Goal: Transaction & Acquisition: Purchase product/service

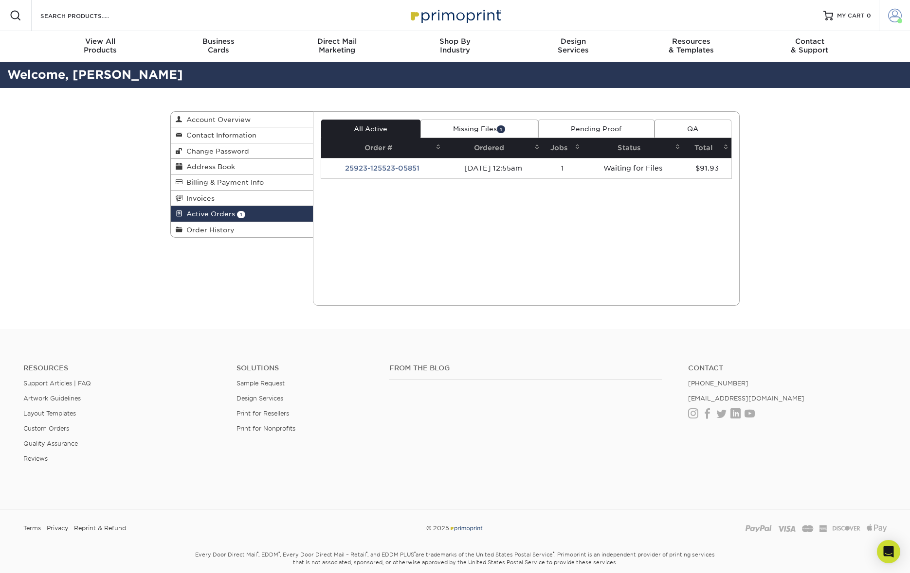
click at [892, 20] on span at bounding box center [895, 16] width 14 height 14
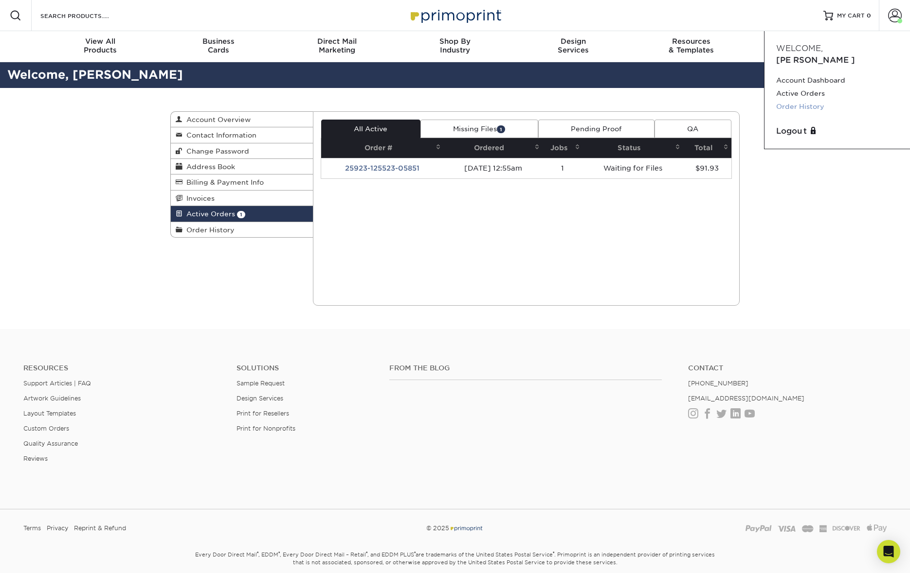
click at [825, 100] on link "Order History" at bounding box center [837, 106] width 122 height 13
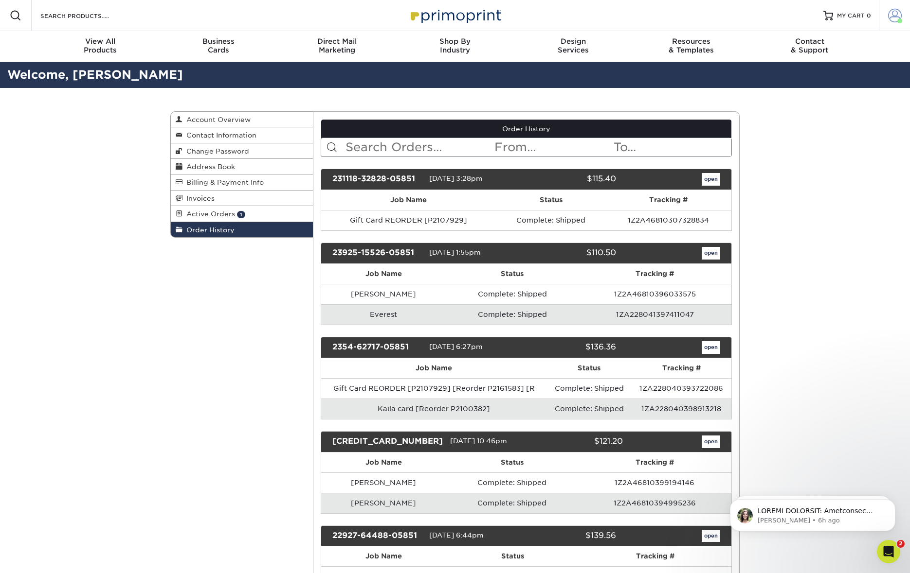
click at [894, 16] on span at bounding box center [895, 16] width 14 height 14
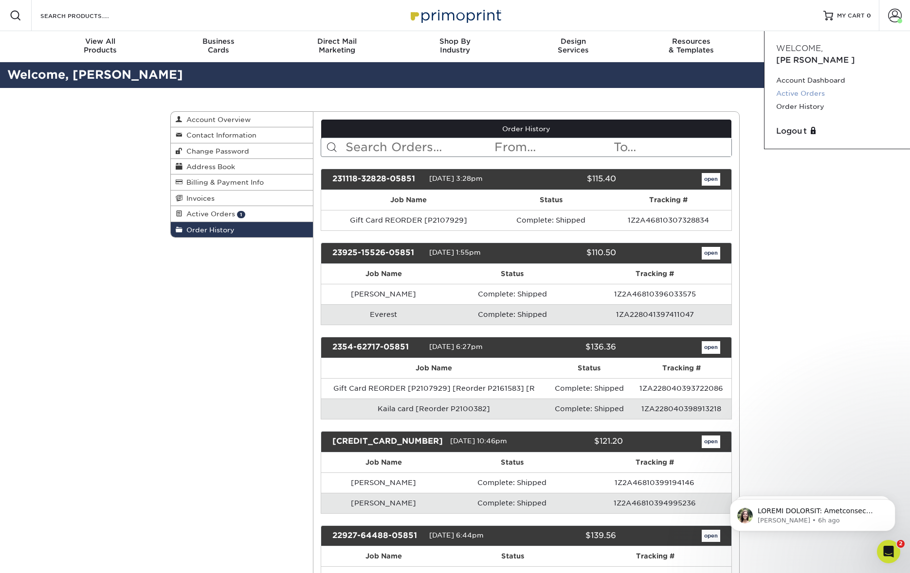
click at [813, 87] on link "Active Orders" at bounding box center [837, 93] width 122 height 13
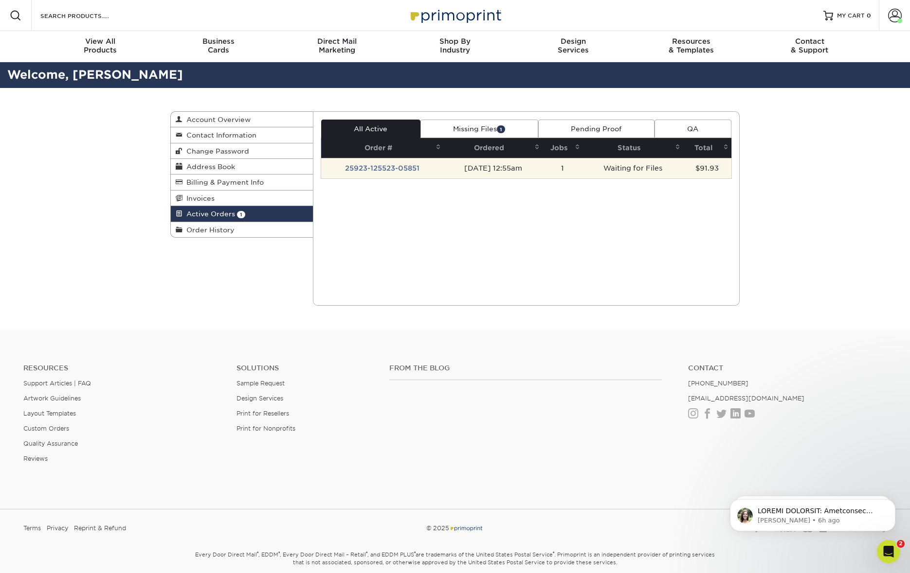
click at [377, 166] on td "25923-125523-05851" at bounding box center [382, 168] width 123 height 20
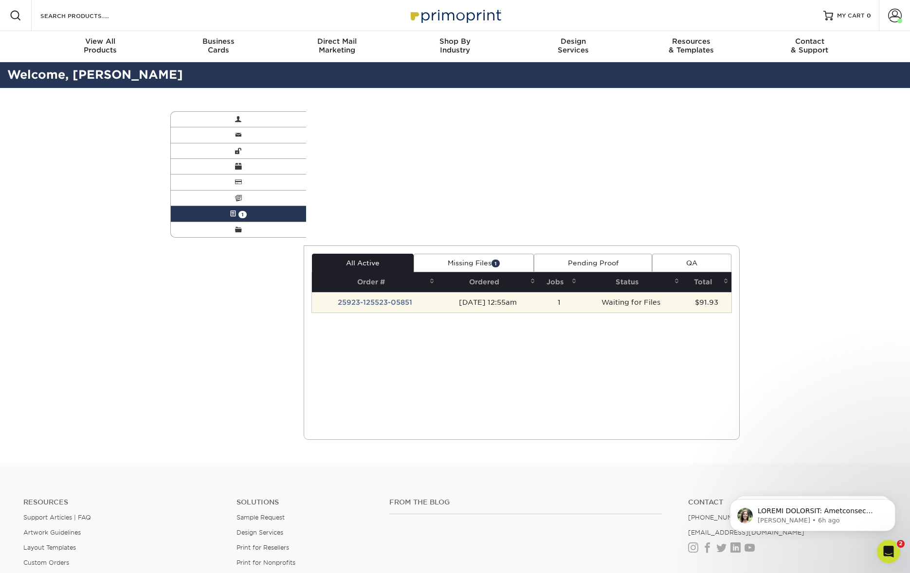
click at [377, 166] on div "Active Orders Account Overview Contact Information Change Password Address Book…" at bounding box center [455, 275] width 584 height 375
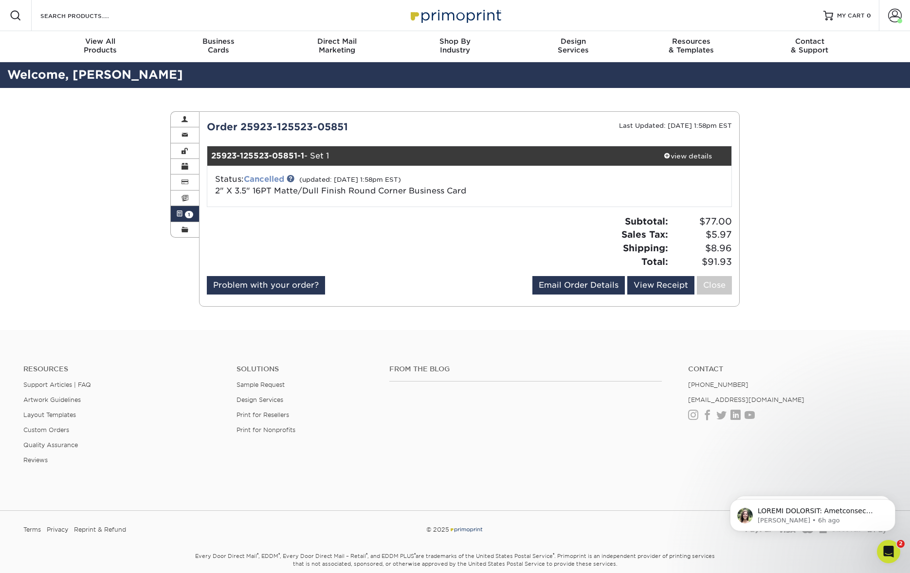
click at [268, 177] on link "Cancelled" at bounding box center [264, 179] width 40 height 9
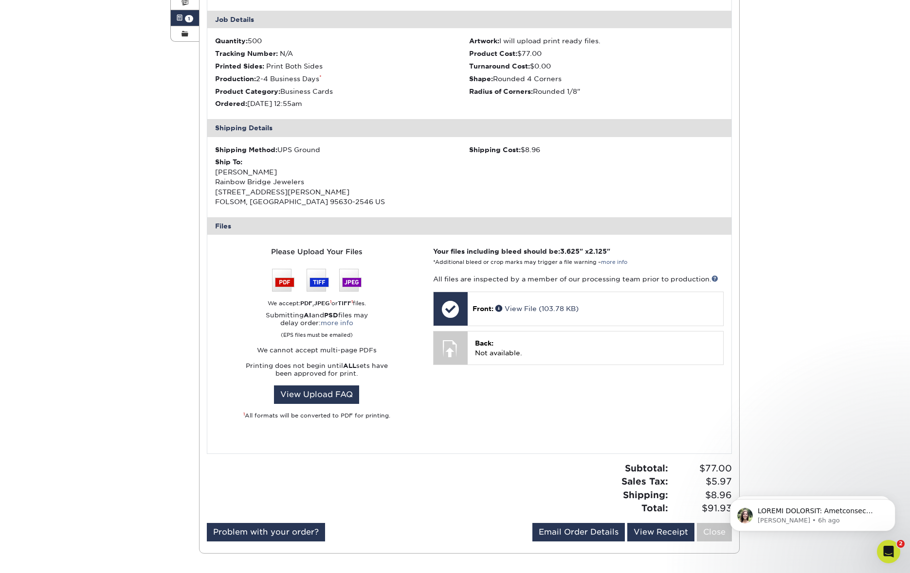
scroll to position [198, 0]
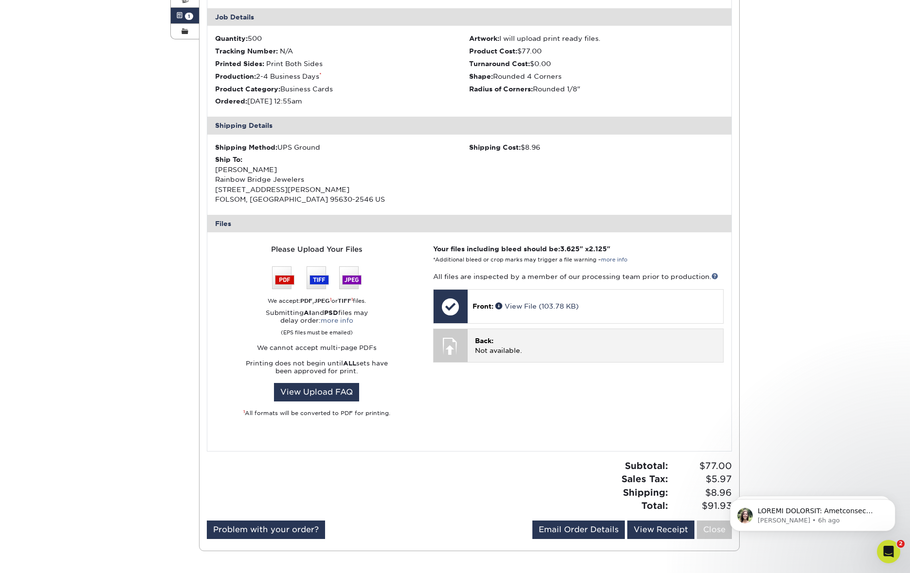
click at [490, 340] on span "Back:" at bounding box center [484, 341] width 18 height 8
click at [470, 344] on div "Back: Not available." at bounding box center [594, 342] width 255 height 27
click at [462, 346] on div at bounding box center [450, 346] width 34 height 34
click at [501, 337] on p "Back: Not available." at bounding box center [599, 346] width 248 height 20
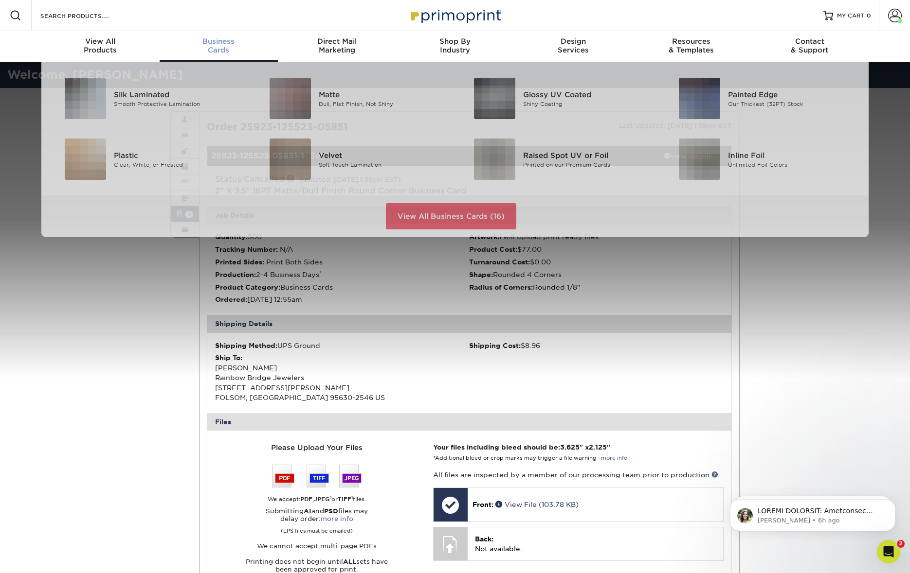
click at [218, 42] on span "Business" at bounding box center [219, 41] width 118 height 9
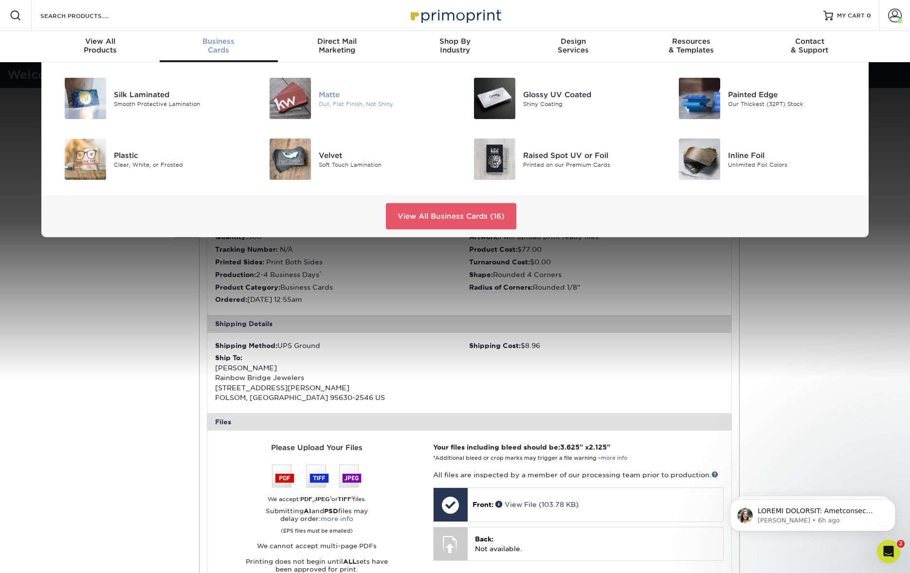
click at [321, 90] on div "Matte" at bounding box center [383, 94] width 129 height 11
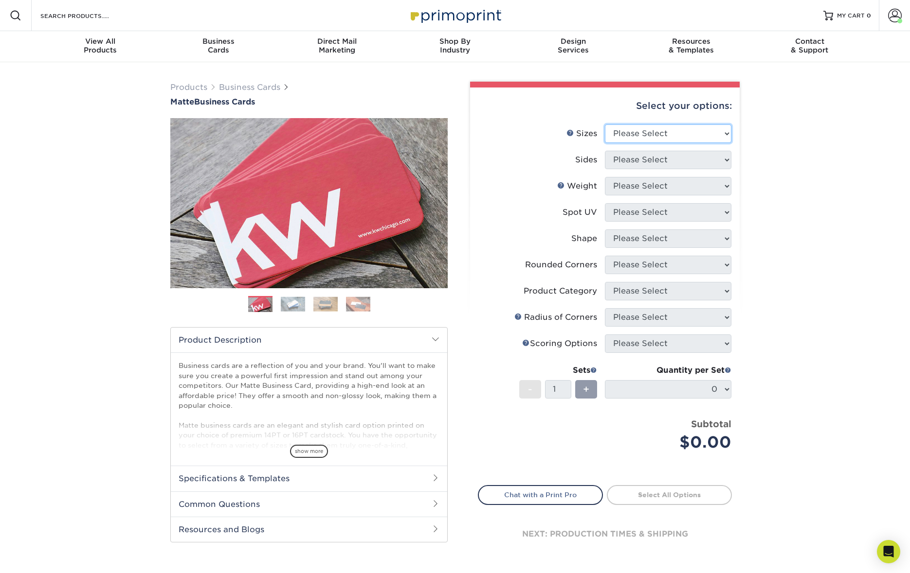
click at [674, 131] on select "Please Select 1.5" x 3.5" - Mini 1.75" x 3.5" - Mini 2" x 2" - Square 2" x 3" -…" at bounding box center [668, 134] width 126 height 18
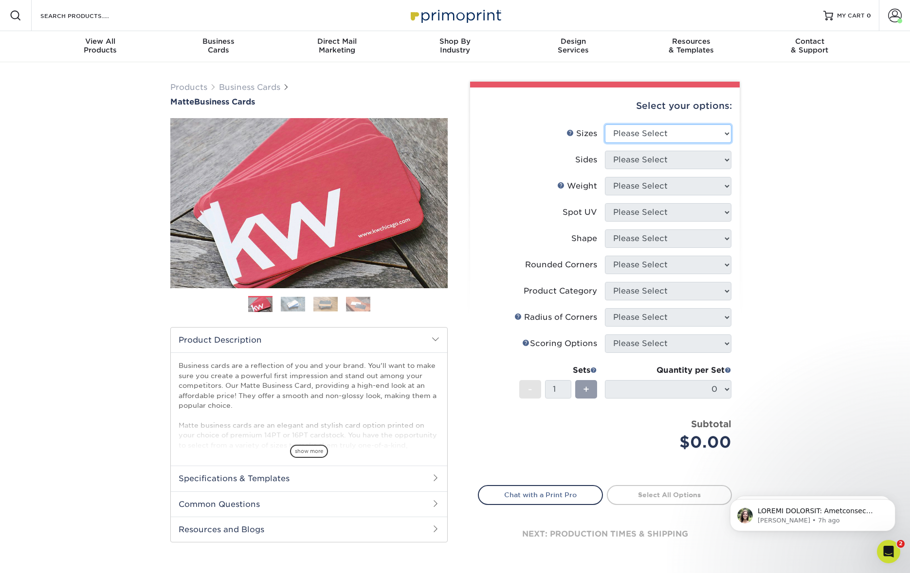
select select "2.00x3.50"
click at [605, 125] on select "Please Select 1.5" x 3.5" - Mini 1.75" x 3.5" - Mini 2" x 2" - Square 2" x 3" -…" at bounding box center [668, 134] width 126 height 18
click at [670, 162] on select "Please Select Print Both Sides Print Front Only" at bounding box center [668, 160] width 126 height 18
select select "13abbda7-1d64-4f25-8bb2-c179b224825d"
click at [605, 151] on select "Please Select Print Both Sides Print Front Only" at bounding box center [668, 160] width 126 height 18
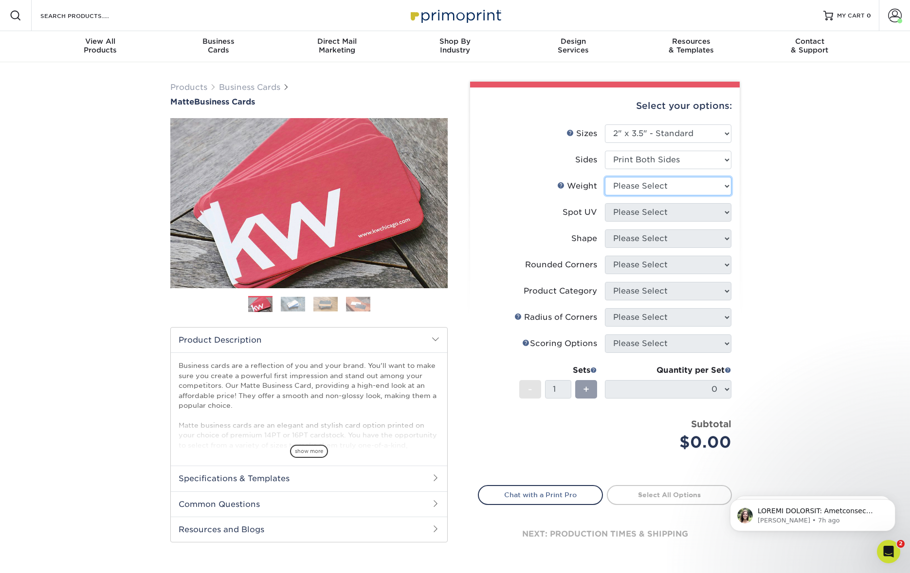
click at [637, 188] on select "Please Select 16PT 14PT" at bounding box center [668, 186] width 126 height 18
select select "16PT"
click at [605, 177] on select "Please Select 16PT 14PT" at bounding box center [668, 186] width 126 height 18
click at [650, 214] on select "Please Select No Spot UV Front and Back (Both Sides) Front Only Back Only" at bounding box center [668, 212] width 126 height 18
select select "3"
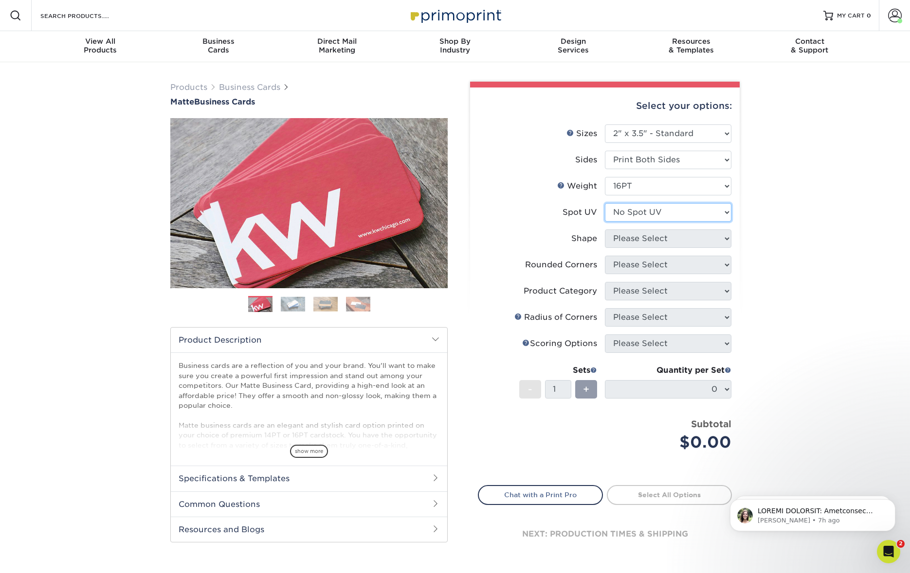
click at [605, 203] on select "Please Select No Spot UV Front and Back (Both Sides) Front Only Back Only" at bounding box center [668, 212] width 126 height 18
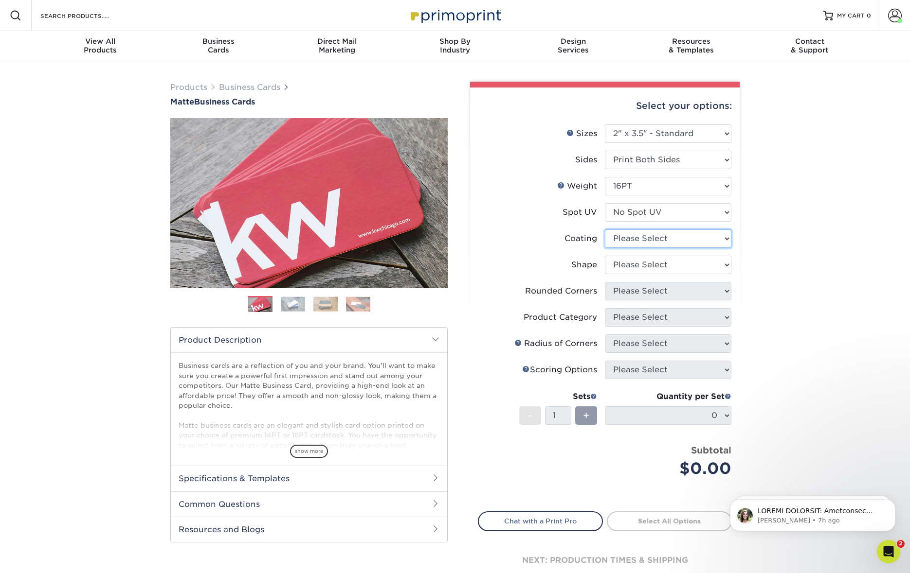
click at [638, 240] on select at bounding box center [668, 239] width 126 height 18
select select "121bb7b5-3b4d-429f-bd8d-bbf80e953313"
click at [605, 230] on select at bounding box center [668, 239] width 126 height 18
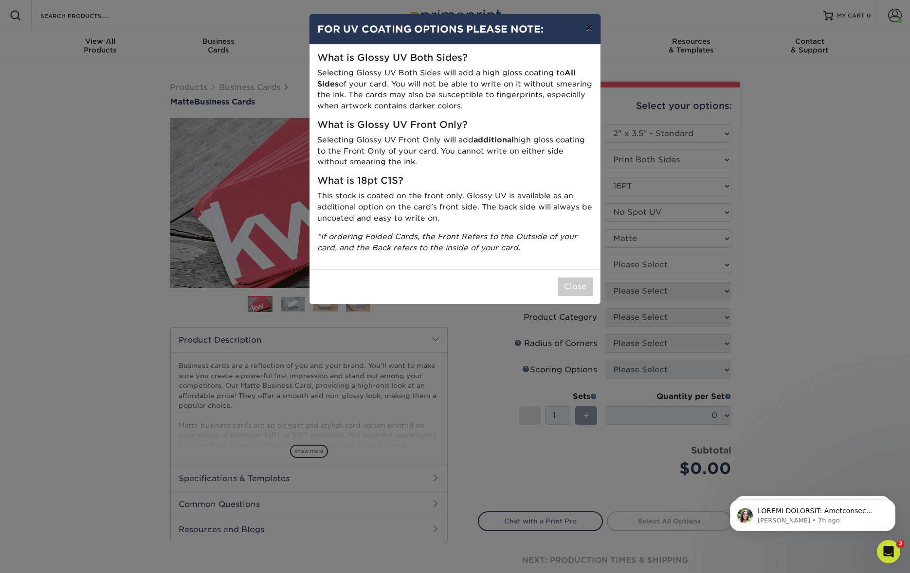
click at [587, 26] on button "×" at bounding box center [589, 27] width 22 height 27
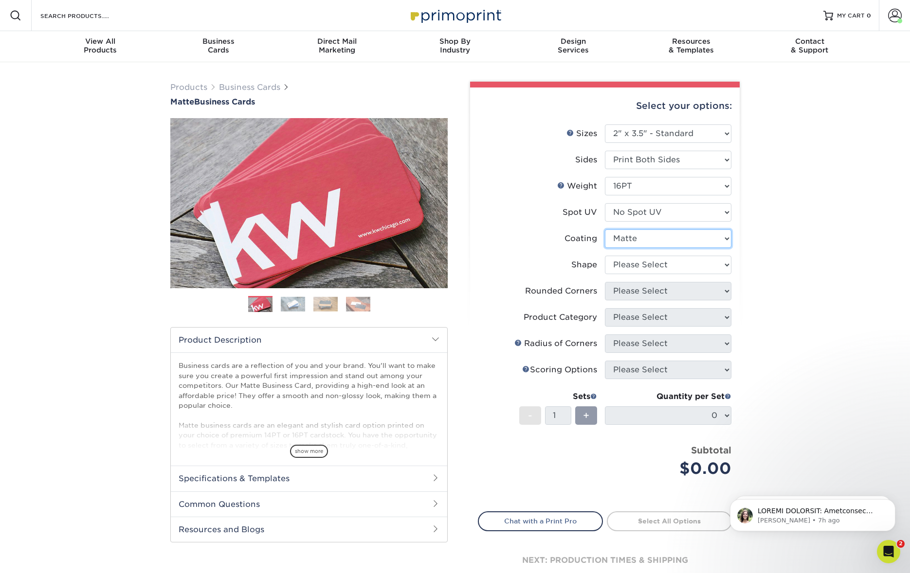
click at [682, 239] on select at bounding box center [668, 239] width 126 height 18
click at [605, 230] on select at bounding box center [668, 239] width 126 height 18
click at [726, 238] on select at bounding box center [668, 239] width 126 height 18
click at [605, 230] on select at bounding box center [668, 239] width 126 height 18
click at [687, 267] on select "Please Select Standard Oval" at bounding box center [668, 265] width 126 height 18
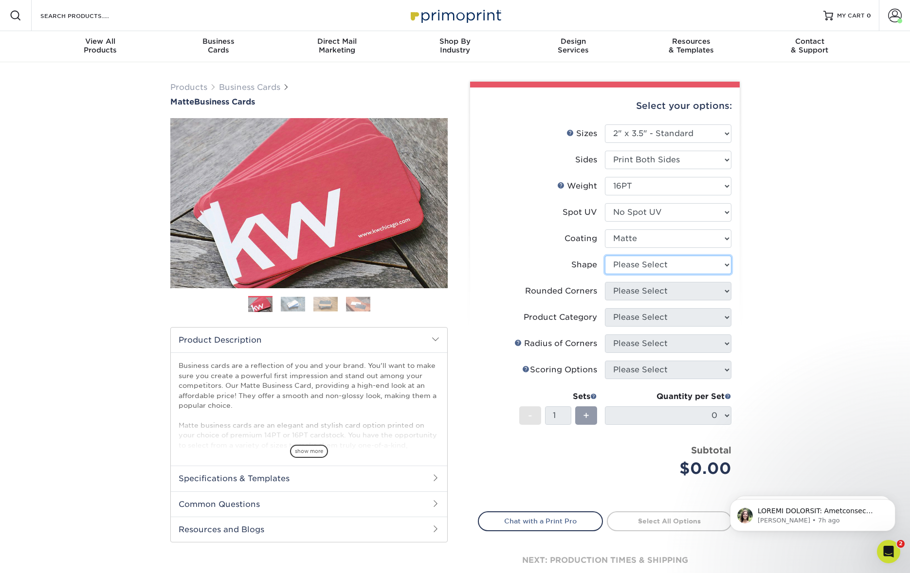
select select "standard"
click at [605, 256] on select "Please Select Standard Oval" at bounding box center [668, 265] width 126 height 18
click at [659, 292] on select "Please Select Yes - Round 2 Corners Yes - Round 4 Corners No" at bounding box center [668, 291] width 126 height 18
select select "7672df9e-0e0a-464d-8e1f-920c575e4da3"
click at [605, 282] on select "Please Select Yes - Round 2 Corners Yes - Round 4 Corners No" at bounding box center [668, 291] width 126 height 18
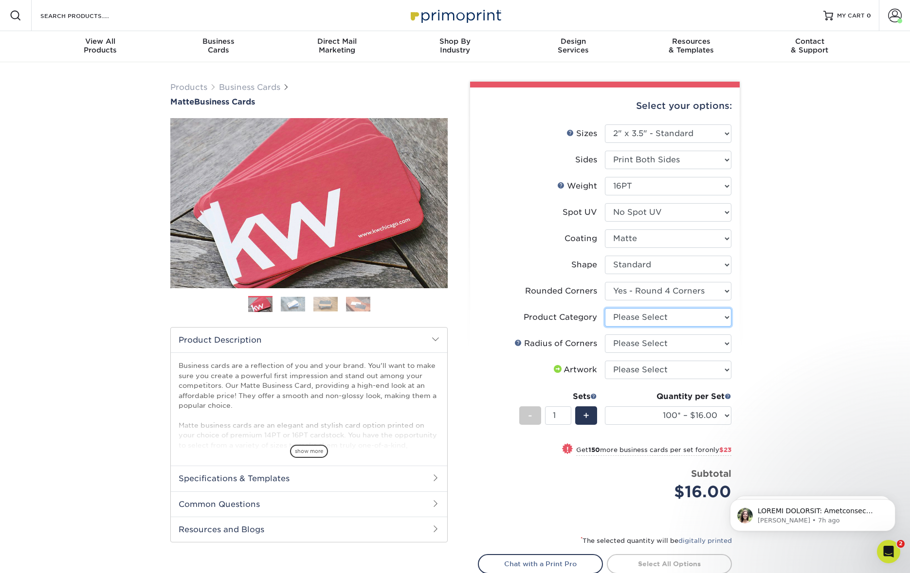
click at [691, 316] on select "Please Select Business Cards" at bounding box center [668, 317] width 126 height 18
select select "3b5148f1-0588-4f88-a218-97bcfdce65c1"
click at [605, 308] on select "Please Select Business Cards" at bounding box center [668, 317] width 126 height 18
click at [682, 344] on select "Please Select Rounded 1/8" Rounded 1/4"" at bounding box center [668, 344] width 126 height 18
select select "589680c7-ee9a-431b-9d12-d7aeb1386a97"
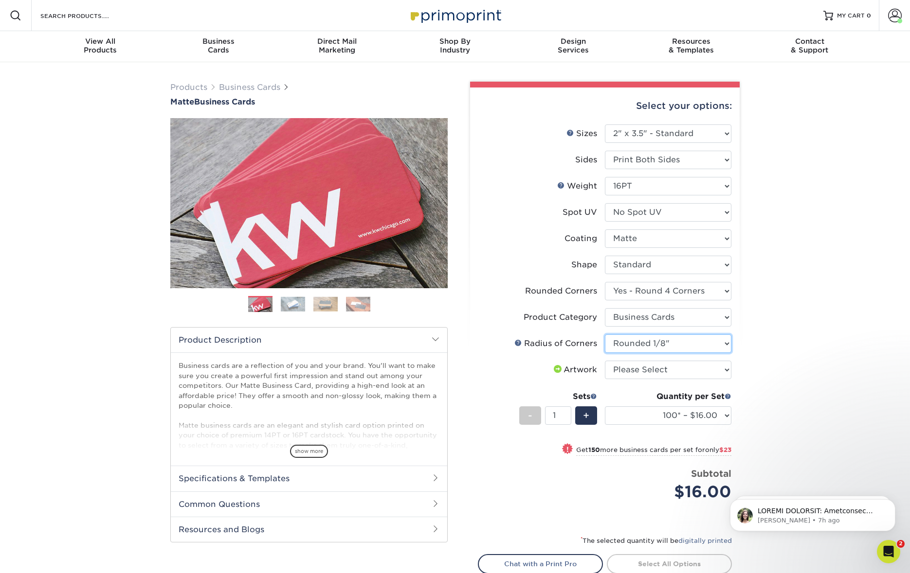
click at [605, 335] on select "Please Select Rounded 1/8" Rounded 1/4"" at bounding box center [668, 344] width 126 height 18
click at [682, 370] on select "Please Select I will upload files I need a design - $100" at bounding box center [668, 370] width 126 height 18
select select "upload"
click at [605, 361] on select "Please Select I will upload files I need a design - $100" at bounding box center [668, 370] width 126 height 18
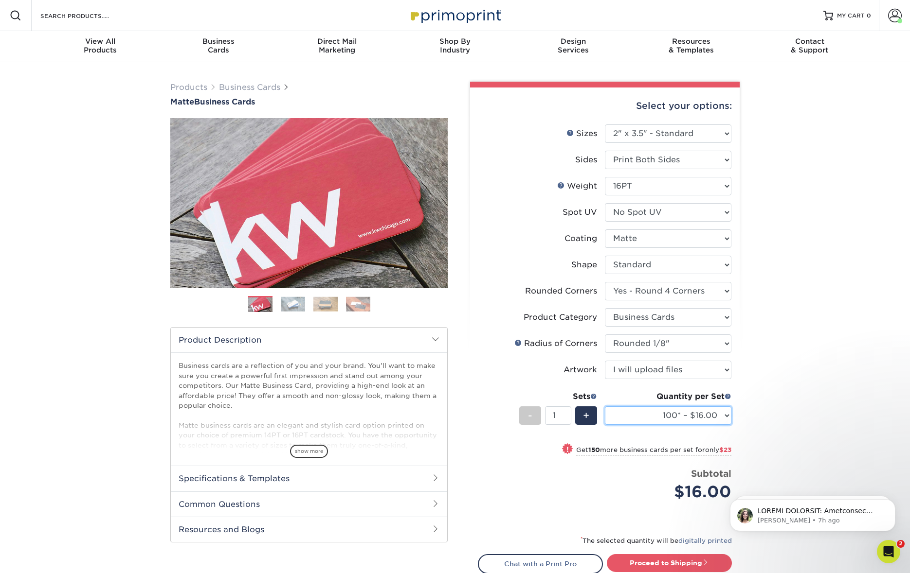
click at [726, 416] on select "100* – $16.00 250* – $39.00 500 – $77.00 1000 – $94.00 2500 – $173.00 5000 – $2…" at bounding box center [668, 416] width 126 height 18
select select "250* – $39.00"
click at [605, 407] on select "100* – $16.00 250* – $39.00 500 – $77.00 1000 – $94.00 2500 – $173.00 5000 – $2…" at bounding box center [668, 416] width 126 height 18
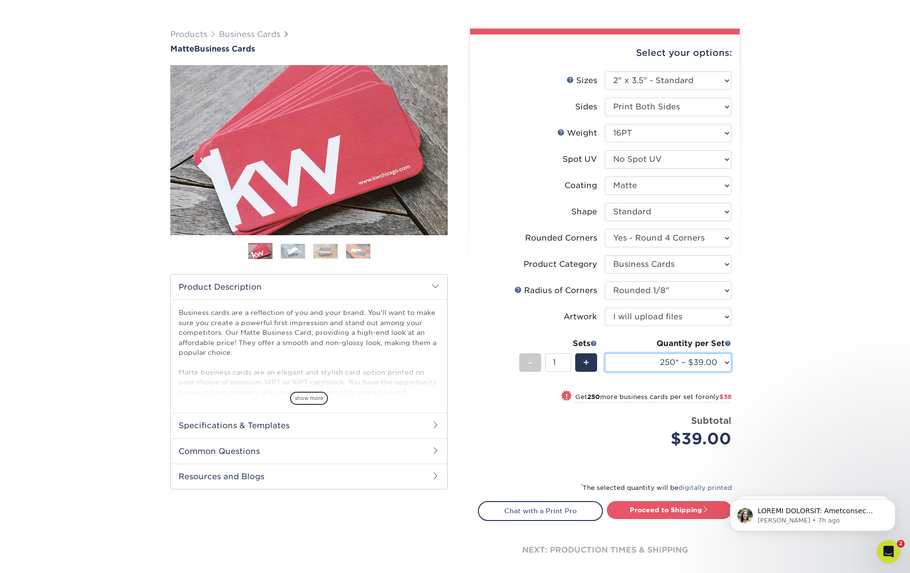
scroll to position [69, 0]
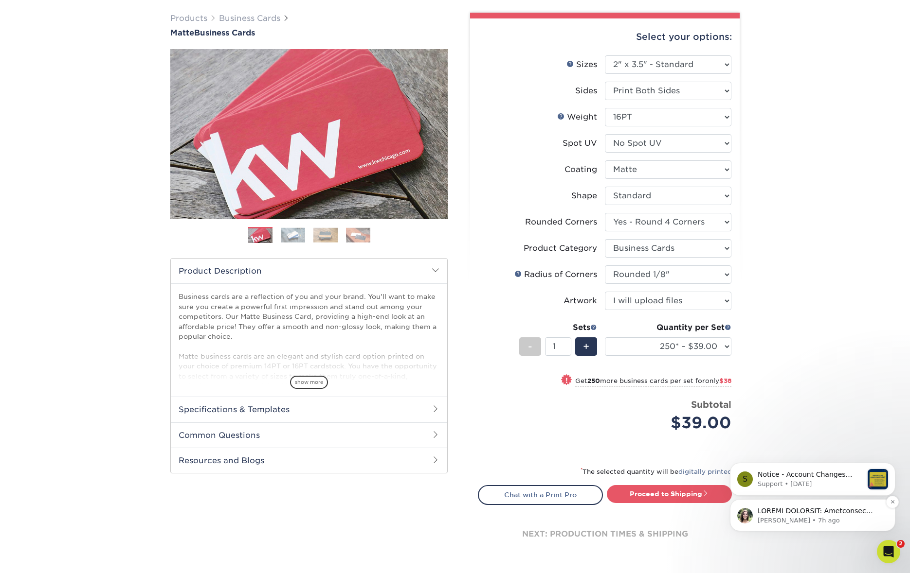
click at [776, 510] on p "Notification stack" at bounding box center [819, 512] width 125 height 10
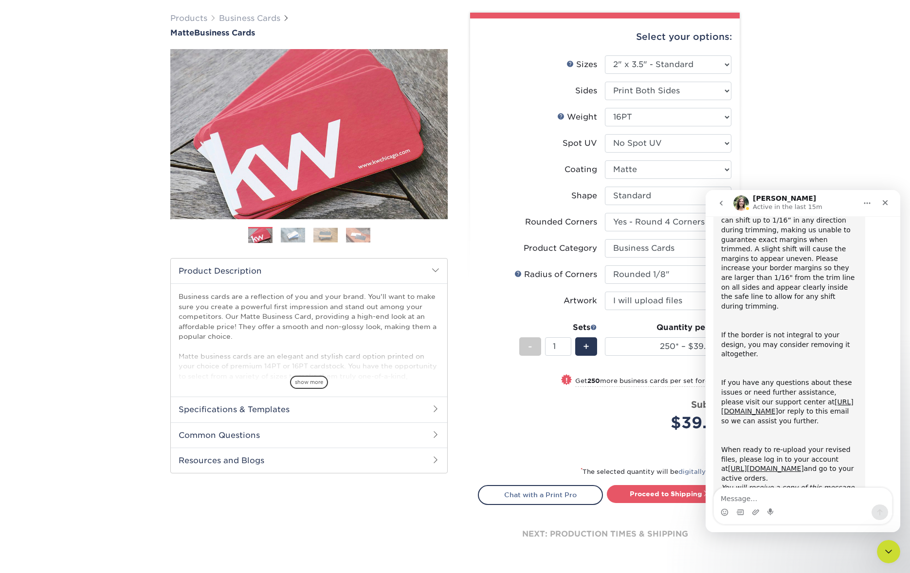
scroll to position [262, 0]
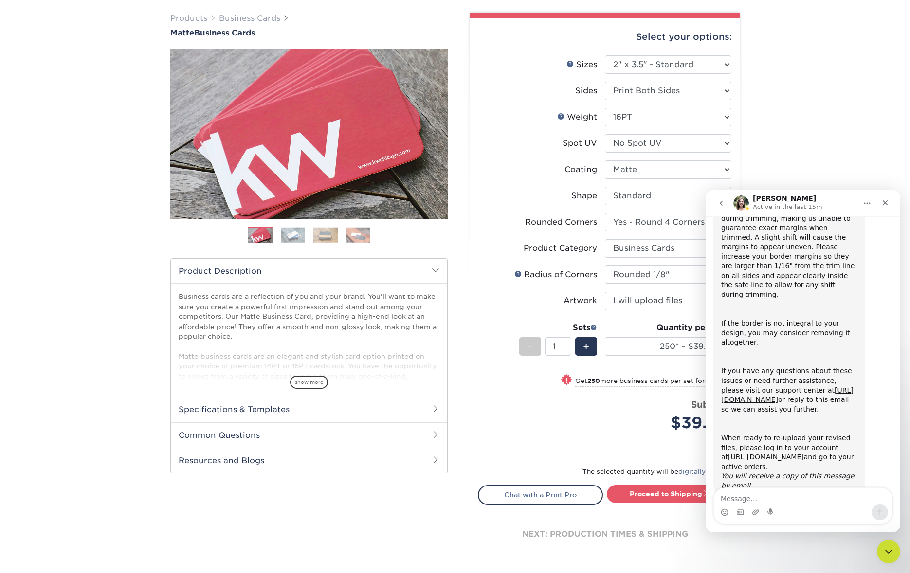
click at [575, 426] on div "Price per set $39.00" at bounding box center [541, 416] width 126 height 37
click at [671, 496] on link "Proceed to Shipping" at bounding box center [669, 494] width 125 height 18
type input "Set 1"
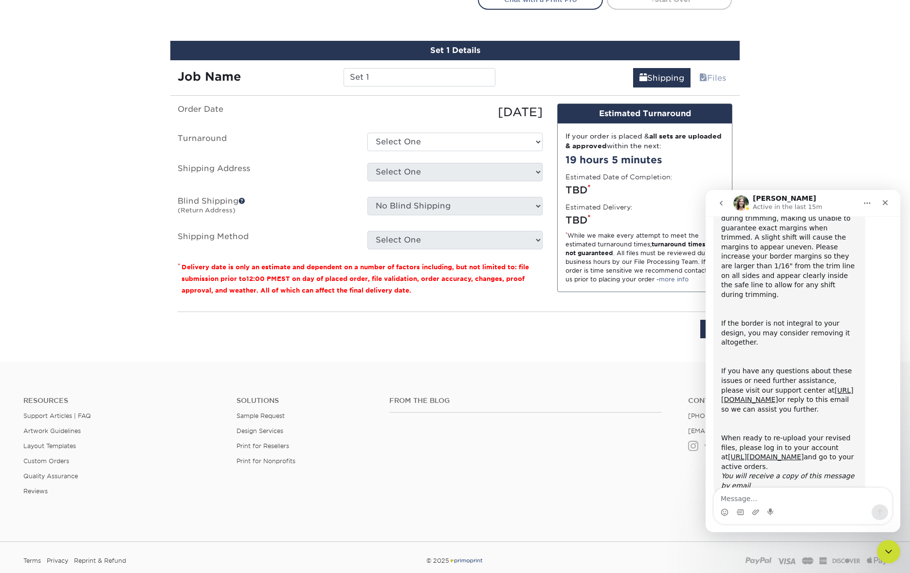
scroll to position [581, 0]
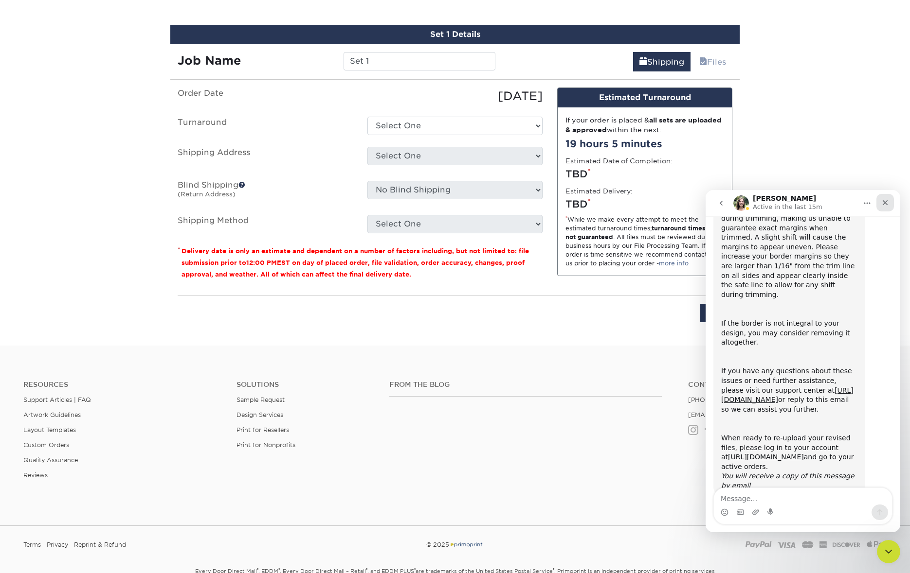
click at [882, 200] on icon "Close" at bounding box center [885, 203] width 8 height 8
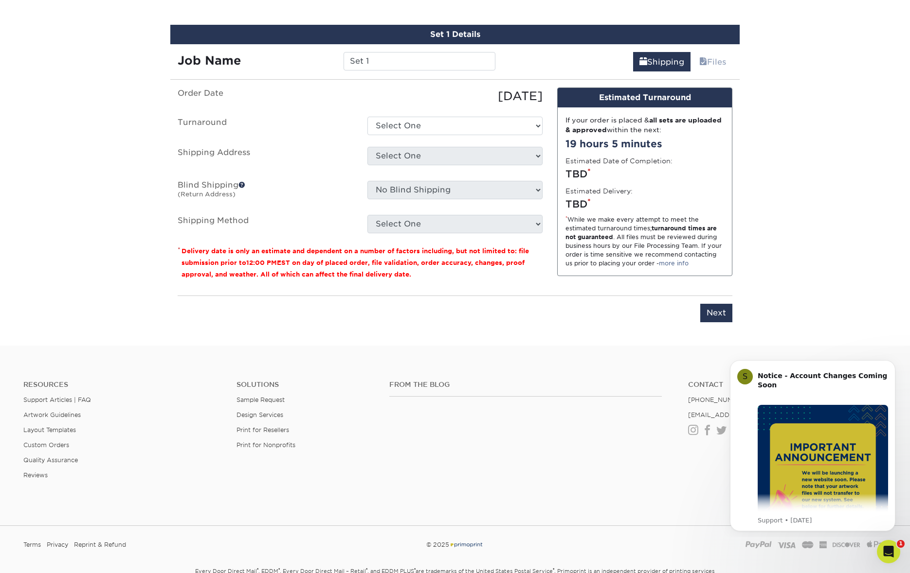
scroll to position [0, 0]
click at [453, 125] on select "Select One 2-4 Business Days 2 Day Next Business Day" at bounding box center [454, 126] width 175 height 18
select select "4fbc2a82-edda-4a59-863f-72b731eb7375"
click at [367, 117] on select "Select One 2-4 Business Days 2 Day Next Business Day" at bounding box center [454, 126] width 175 height 18
click at [441, 156] on select "Select One 721 Sutter Street + Add New Address" at bounding box center [454, 156] width 175 height 18
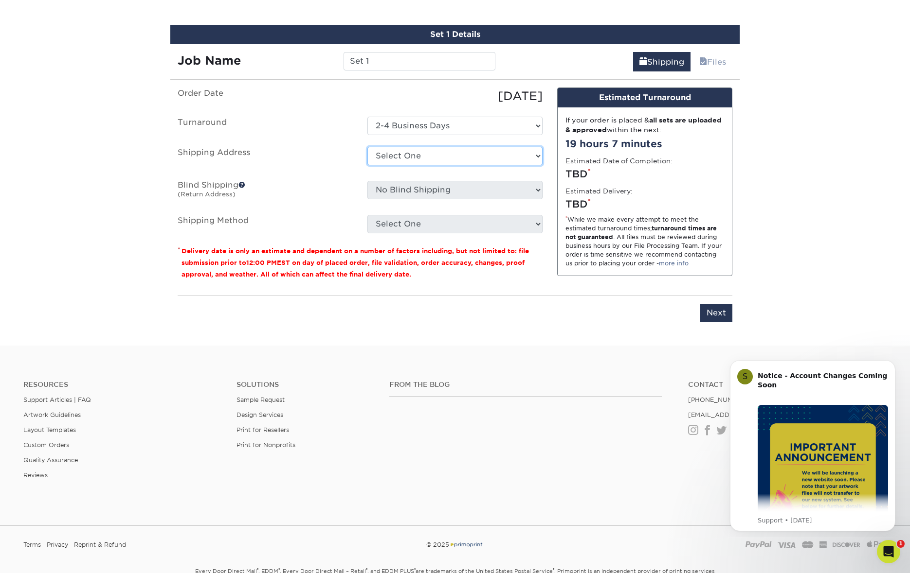
select select "25206"
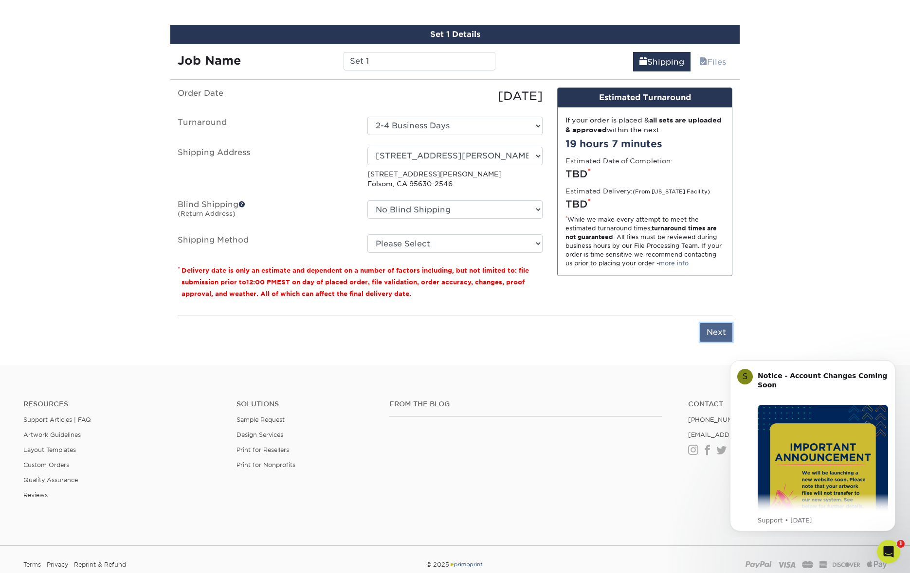
click at [711, 332] on input "Next" at bounding box center [716, 332] width 32 height 18
type input "Next"
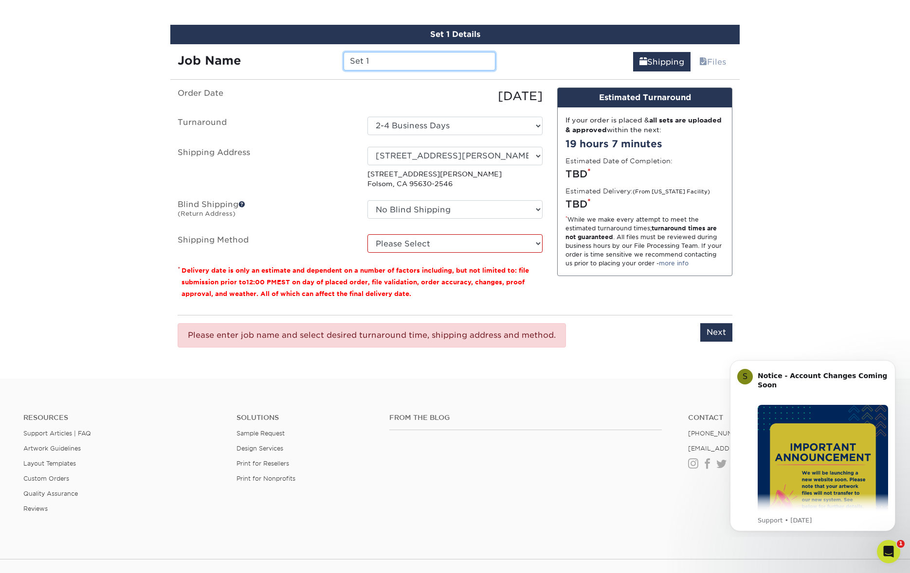
click at [409, 60] on input "Set 1" at bounding box center [418, 61] width 151 height 18
type input "S"
type input "Gift Card 2 sides"
click at [729, 332] on input "Next" at bounding box center [716, 332] width 32 height 18
type input "Next"
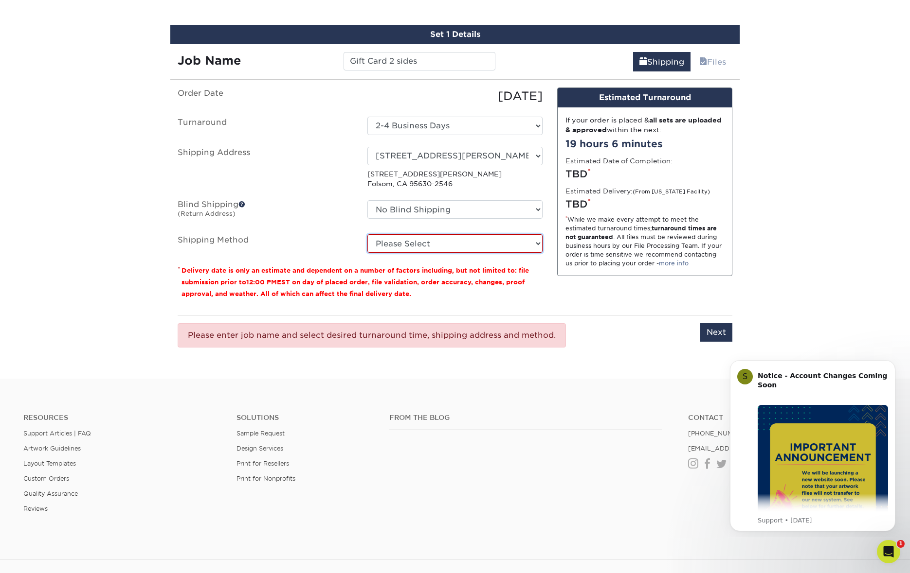
click at [477, 243] on select "Please Select Ground Shipping (+$7.84) 3 Day Shipping Service (+$15.34) 2 Day A…" at bounding box center [454, 243] width 175 height 18
select select "03"
click at [367, 234] on select "Please Select Ground Shipping (+$7.84) 3 Day Shipping Service (+$15.34) 2 Day A…" at bounding box center [454, 243] width 175 height 18
click at [708, 332] on input "Next" at bounding box center [716, 332] width 32 height 18
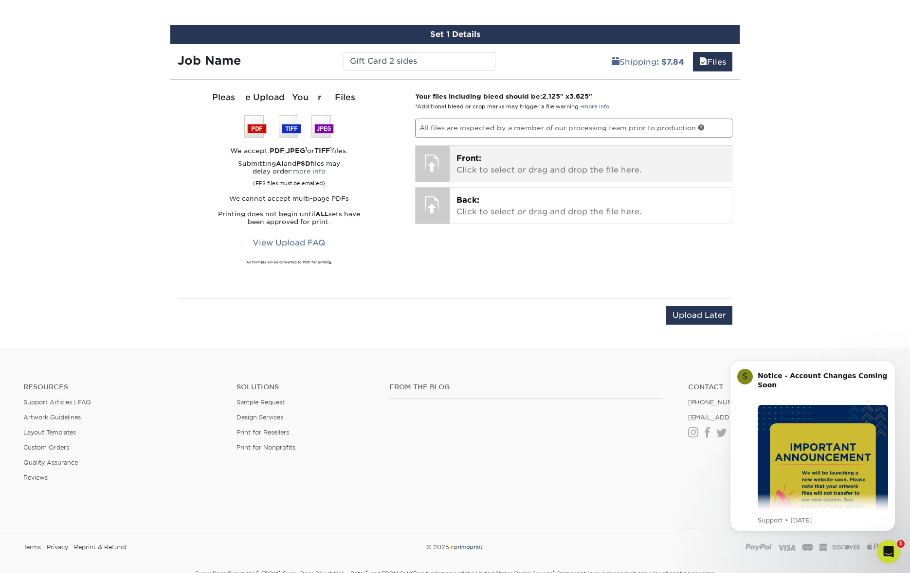
click at [477, 163] on p "Front: Click to select or drag and drop the file here." at bounding box center [590, 164] width 269 height 23
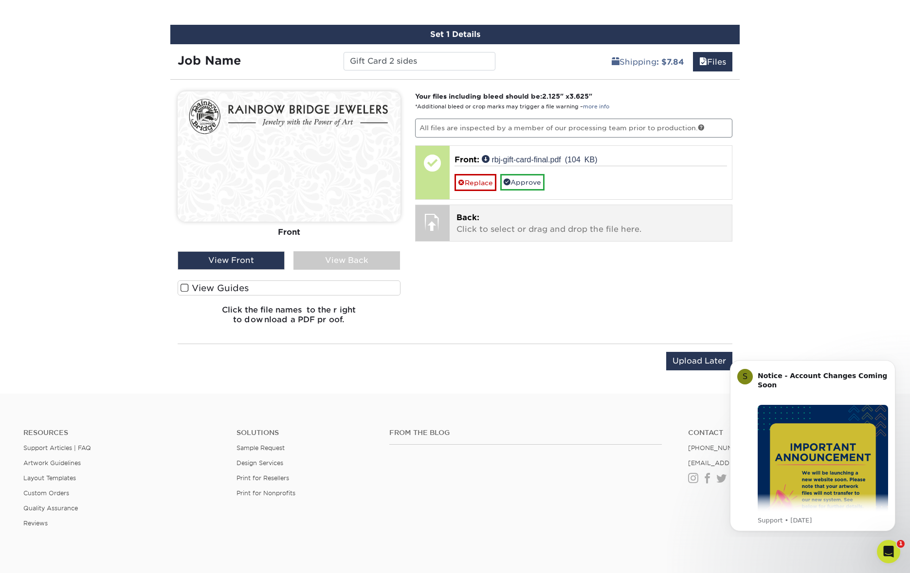
click at [462, 222] on p "Back: Click to select or drag and drop the file here." at bounding box center [590, 223] width 269 height 23
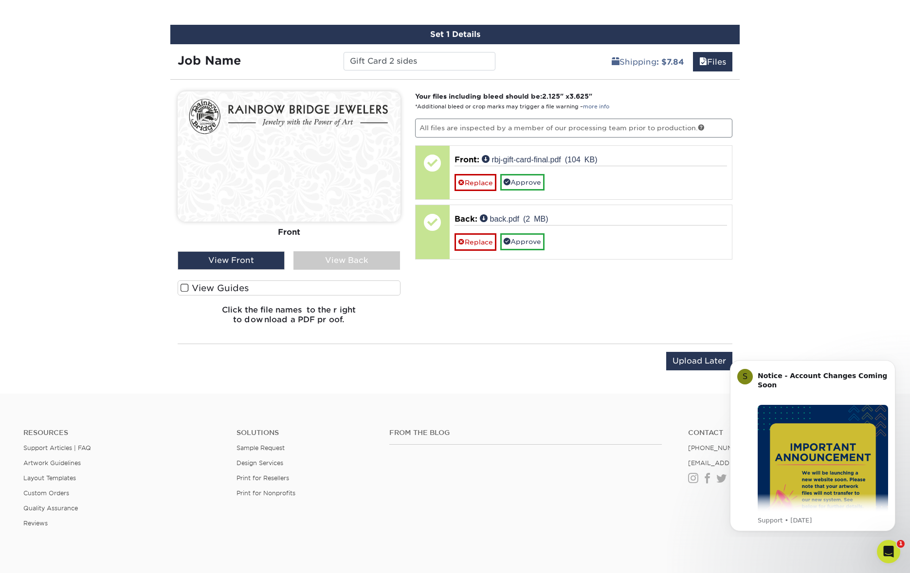
click at [183, 288] on span at bounding box center [184, 288] width 8 height 9
click at [0, 0] on input "View Guides" at bounding box center [0, 0] width 0 height 0
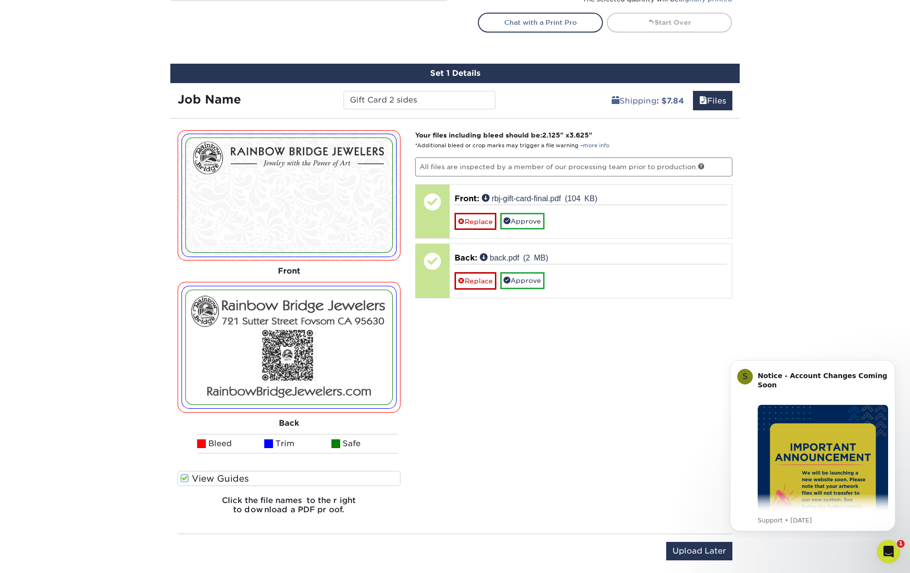
scroll to position [541, 0]
click at [888, 551] on icon "Open Intercom Messenger" at bounding box center [886, 551] width 7 height 8
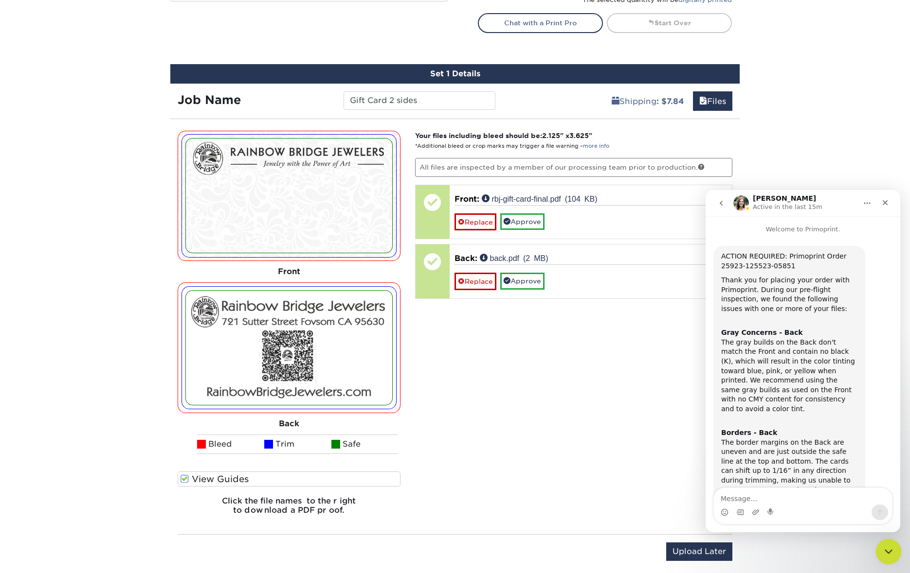
scroll to position [262, 0]
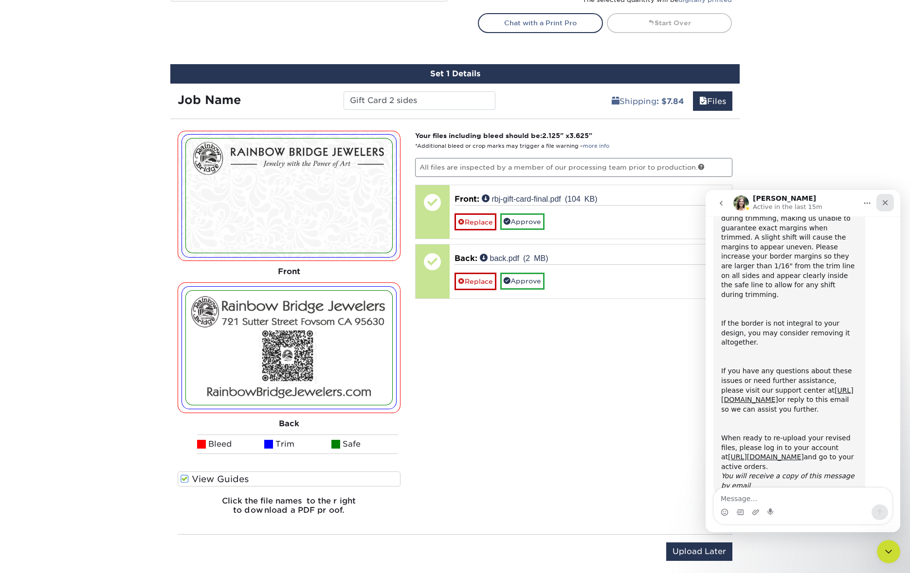
click at [882, 201] on icon "Close" at bounding box center [885, 203] width 8 height 8
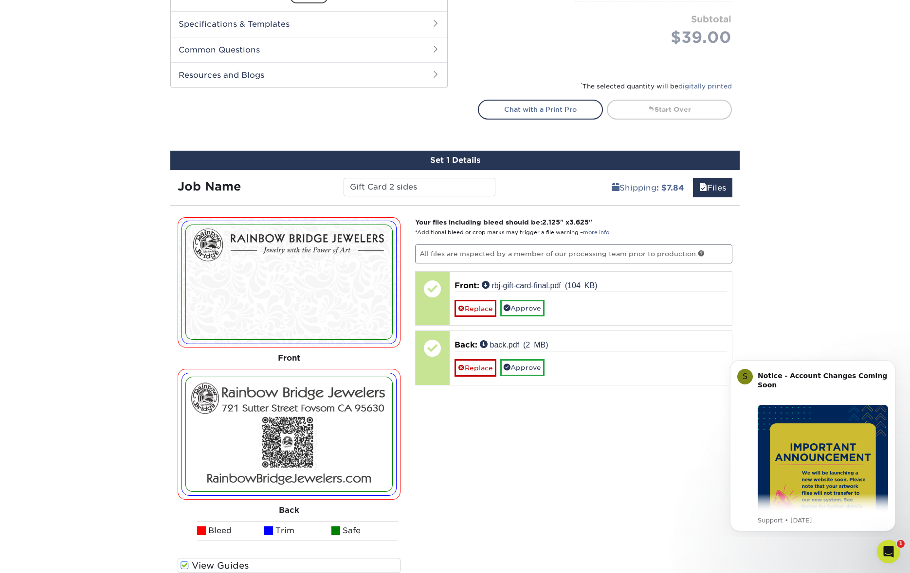
scroll to position [456, 0]
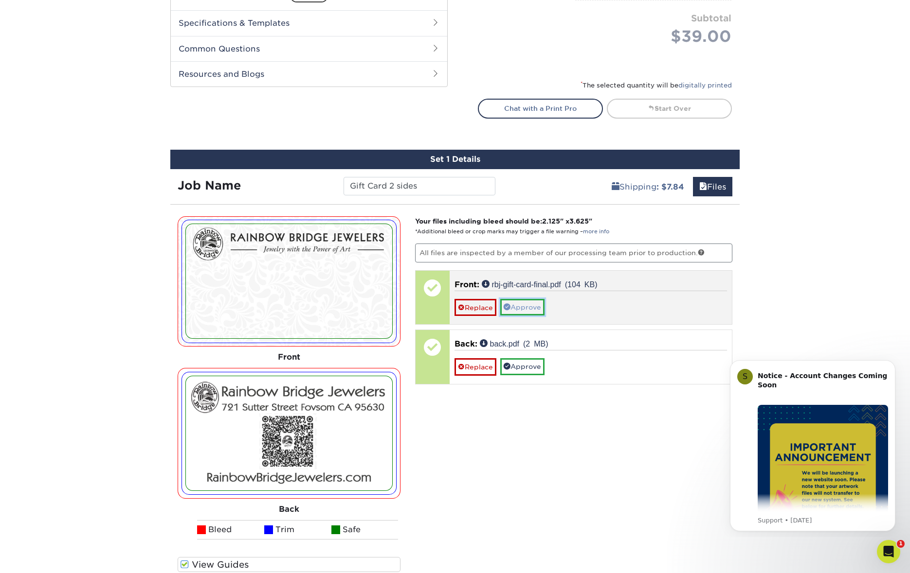
click at [535, 305] on link "Approve" at bounding box center [522, 307] width 44 height 17
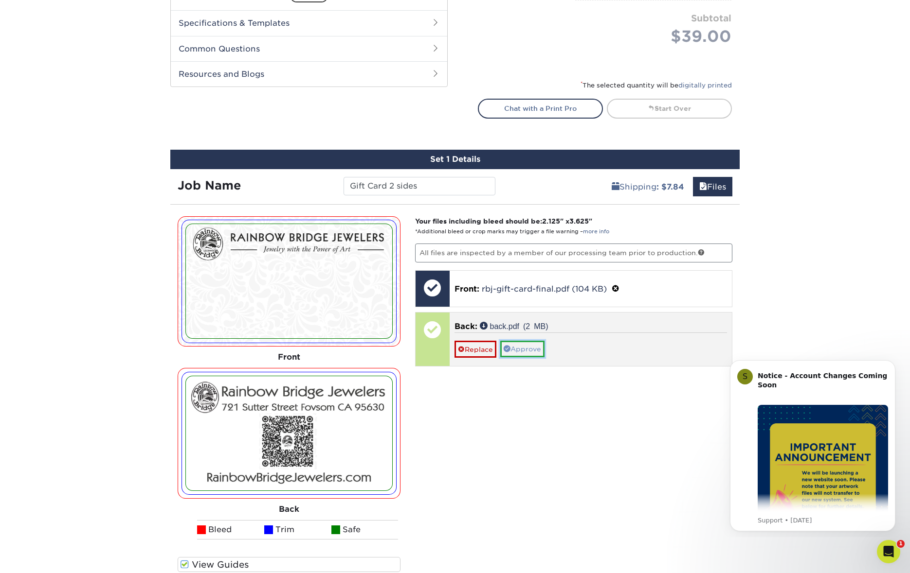
click at [529, 347] on link "Approve" at bounding box center [522, 349] width 44 height 17
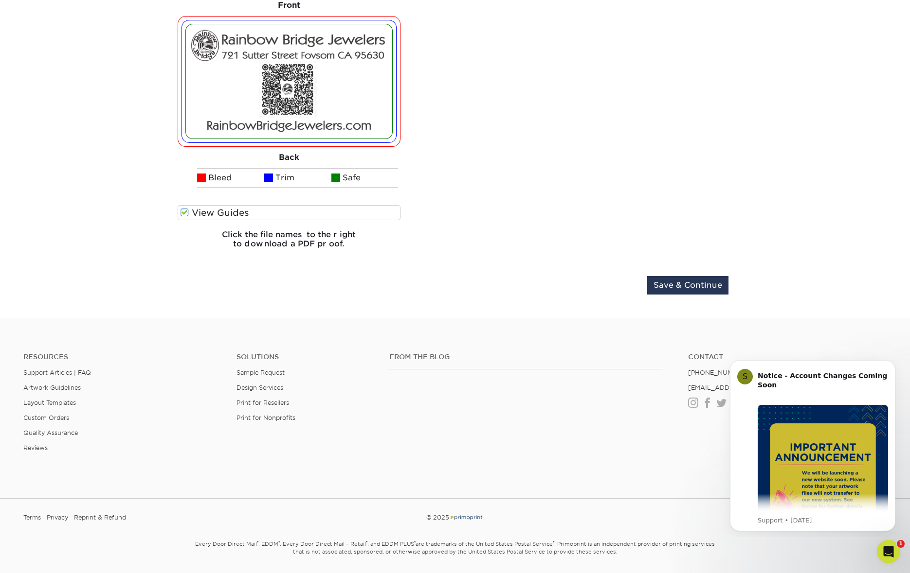
scroll to position [809, 0]
click at [681, 283] on input "Save & Continue" at bounding box center [687, 284] width 81 height 18
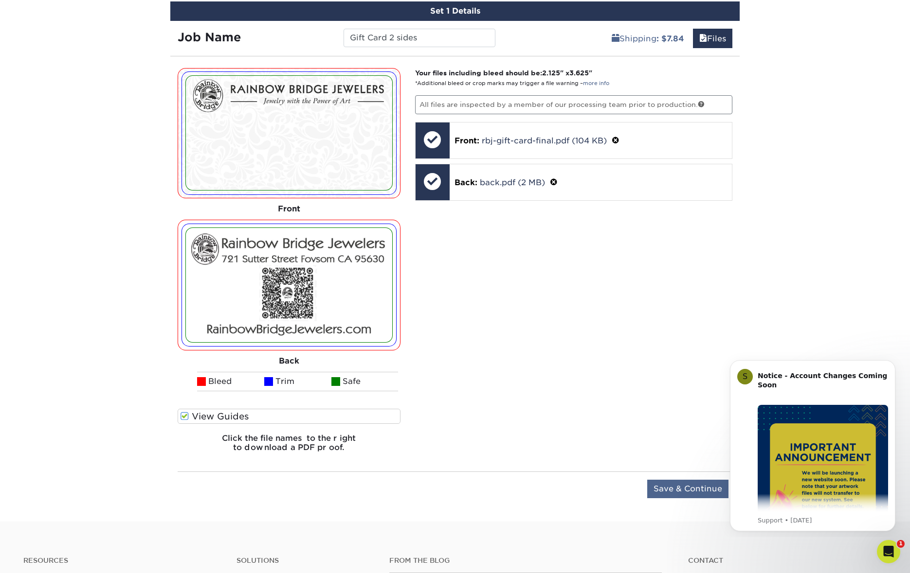
scroll to position [550, 0]
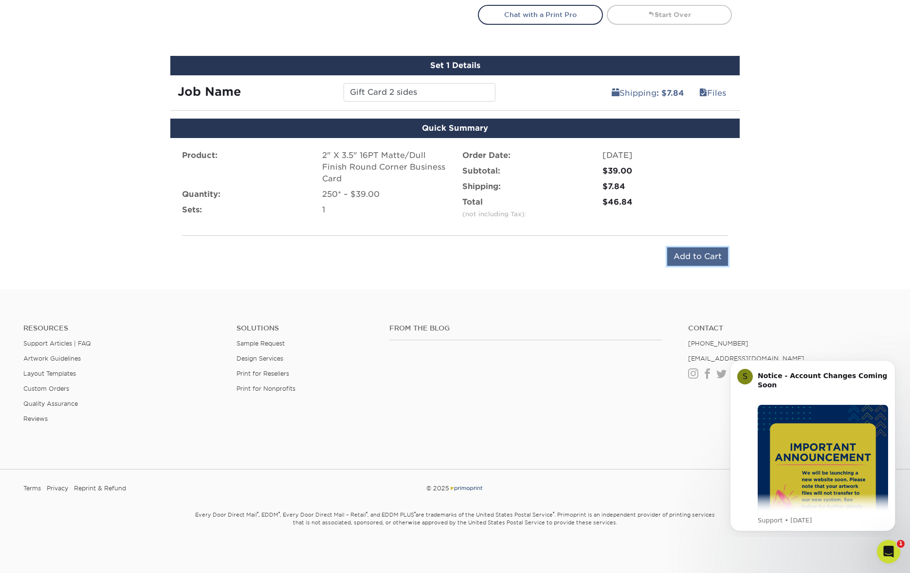
click at [698, 259] on input "Add to Cart" at bounding box center [697, 257] width 61 height 18
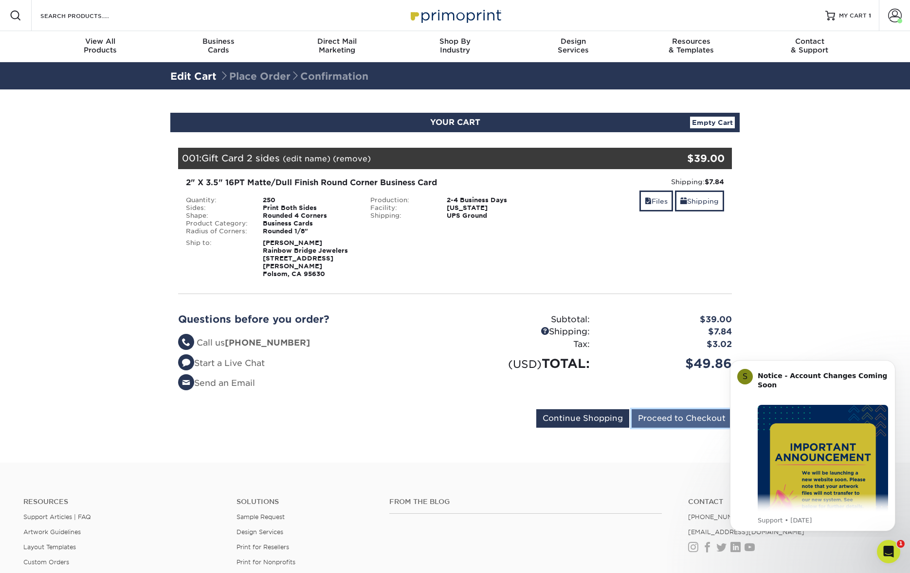
click at [674, 411] on input "Proceed to Checkout" at bounding box center [681, 419] width 100 height 18
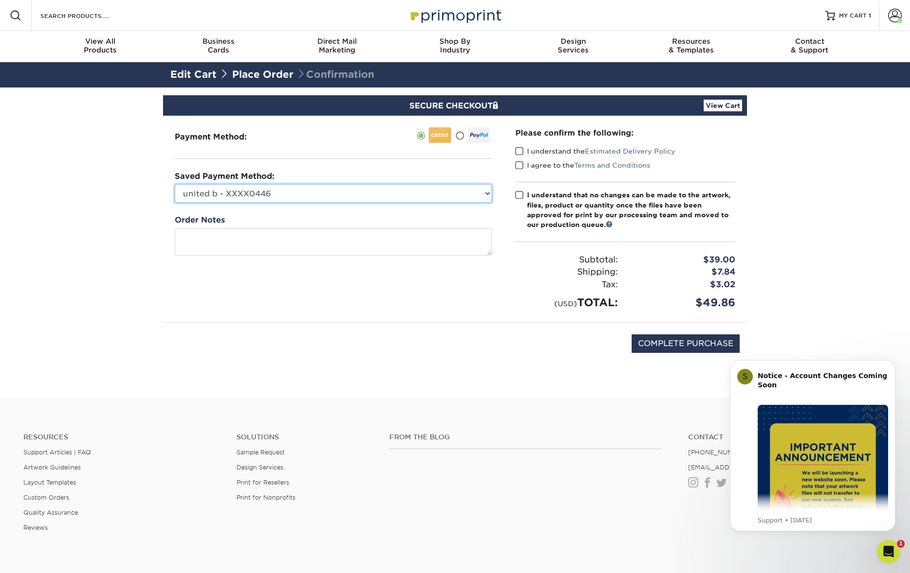
click at [307, 194] on select "united b - XXXX0446 New Credit Card" at bounding box center [333, 193] width 317 height 18
click at [175, 184] on select "united b - XXXX0446 New Credit Card" at bounding box center [333, 193] width 317 height 18
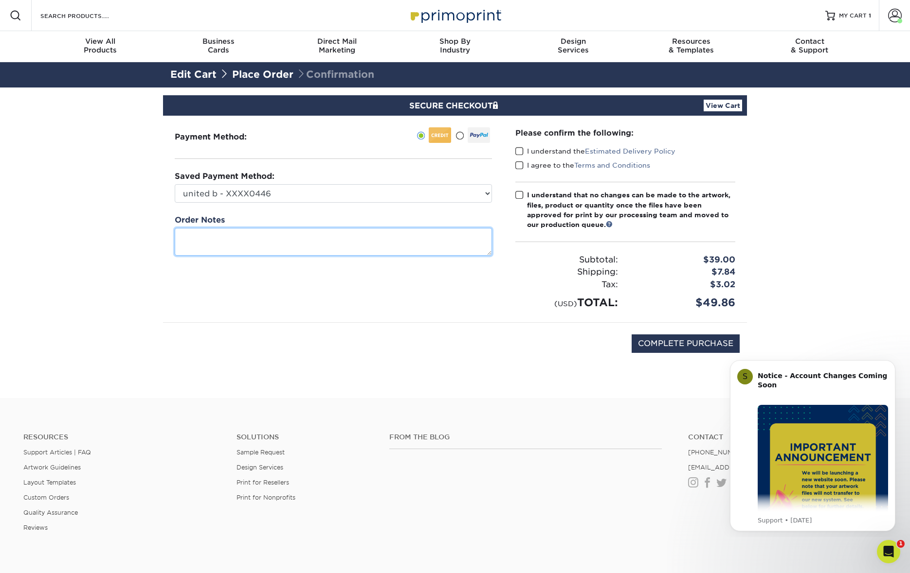
click at [246, 238] on textarea at bounding box center [333, 242] width 317 height 28
type textarea "let me know if anything looks weird"
drag, startPoint x: 520, startPoint y: 150, endPoint x: 520, endPoint y: 156, distance: 6.3
click at [519, 151] on span at bounding box center [519, 151] width 8 height 9
click at [0, 0] on input "I understand the Estimated Delivery Policy" at bounding box center [0, 0] width 0 height 0
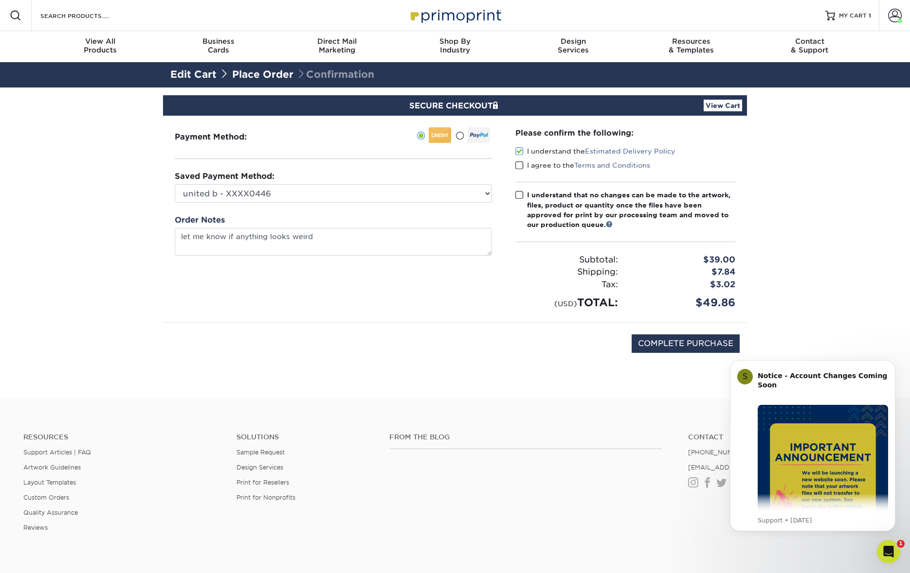
click at [520, 165] on span at bounding box center [519, 165] width 8 height 9
click at [0, 0] on input "I agree to the Terms and Conditions" at bounding box center [0, 0] width 0 height 0
click at [518, 196] on span at bounding box center [519, 195] width 8 height 9
click at [0, 0] on input "I understand that no changes can be made to the artwork, files, product or quan…" at bounding box center [0, 0] width 0 height 0
click at [715, 341] on input "COMPLETE PURCHASE" at bounding box center [685, 344] width 108 height 18
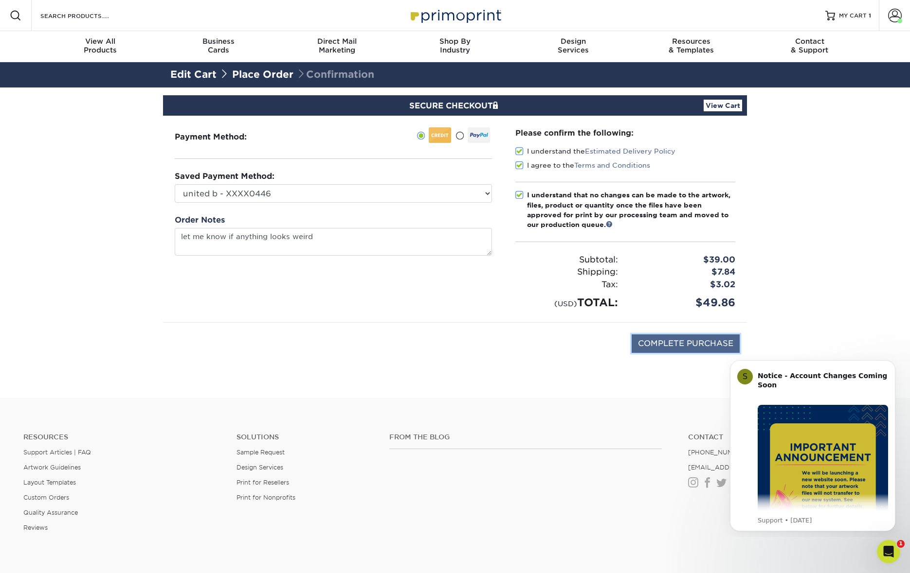
type input "PROCESSING, PLEASE WAIT..."
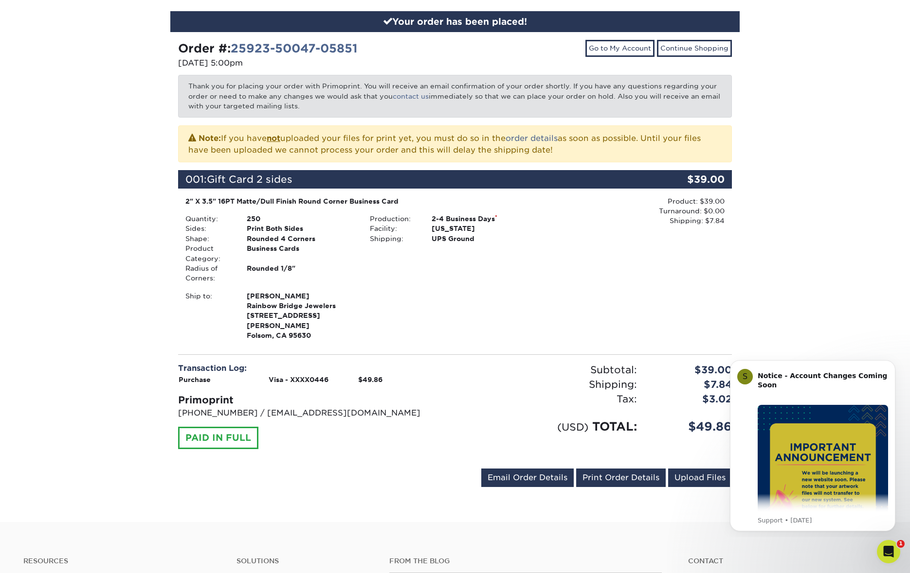
scroll to position [101, 0]
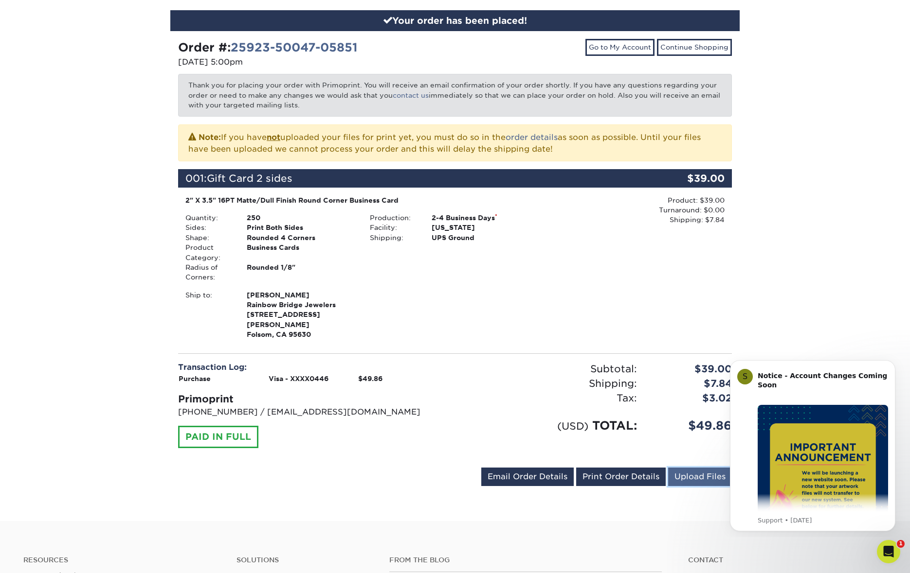
click at [689, 469] on link "Upload Files" at bounding box center [700, 477] width 64 height 18
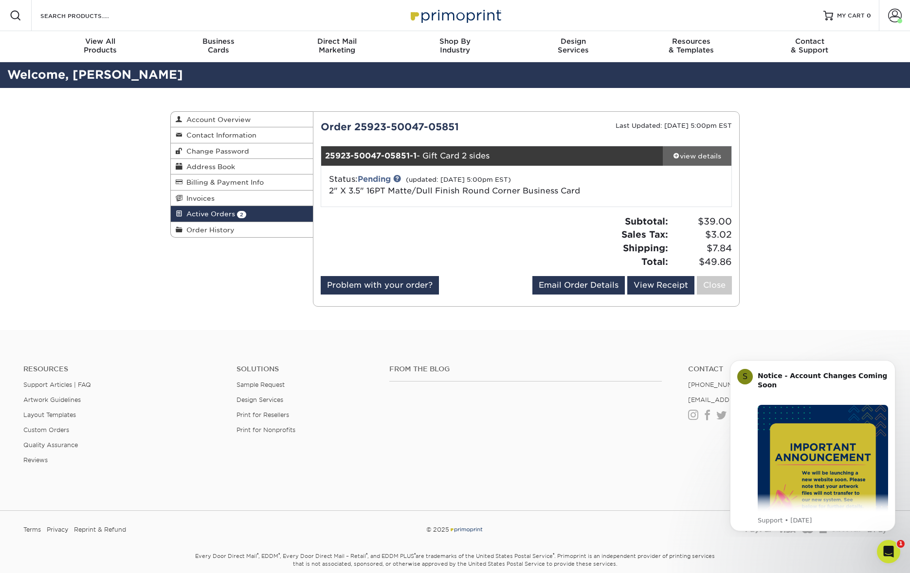
click at [694, 155] on div "view details" at bounding box center [696, 156] width 69 height 10
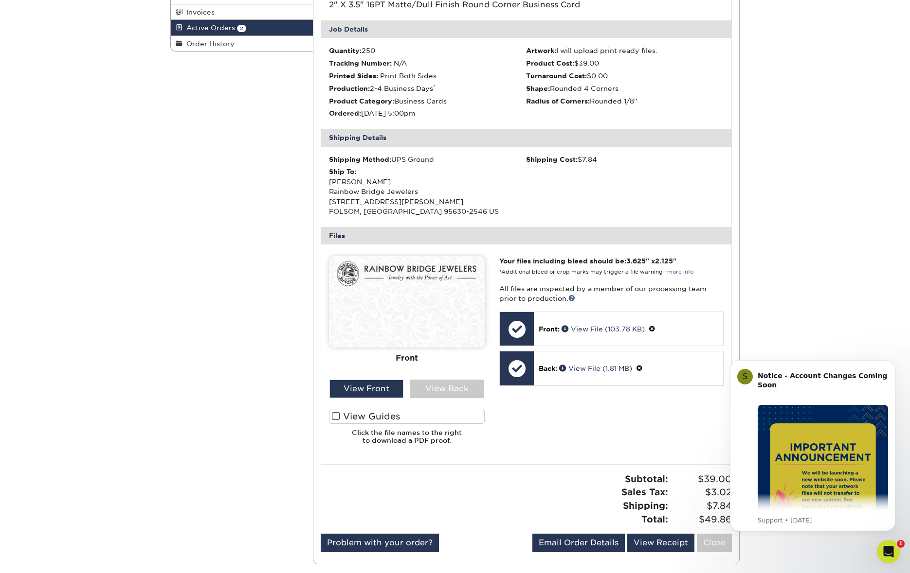
scroll to position [186, 0]
click at [429, 392] on div "View Back" at bounding box center [447, 389] width 74 height 18
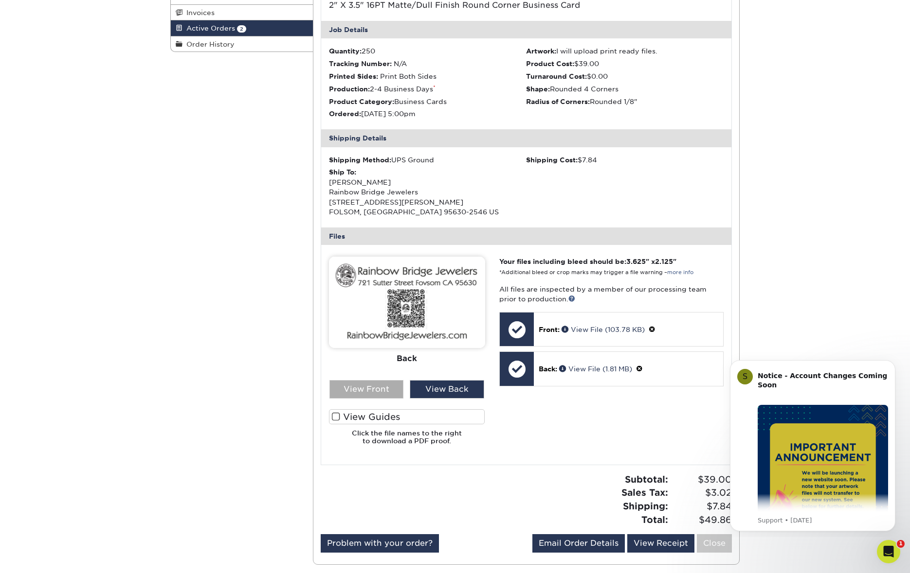
click at [379, 391] on div "View Front" at bounding box center [366, 389] width 74 height 18
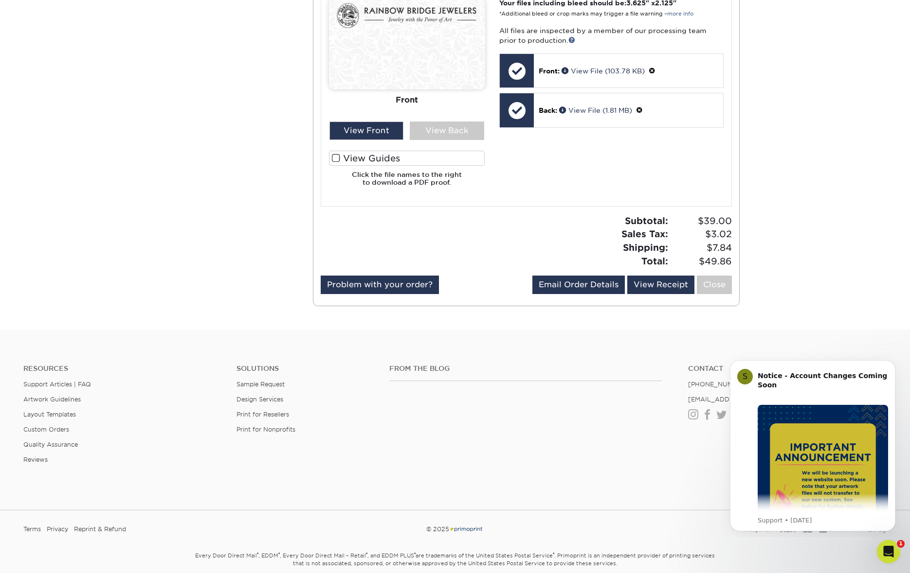
scroll to position [547, 0]
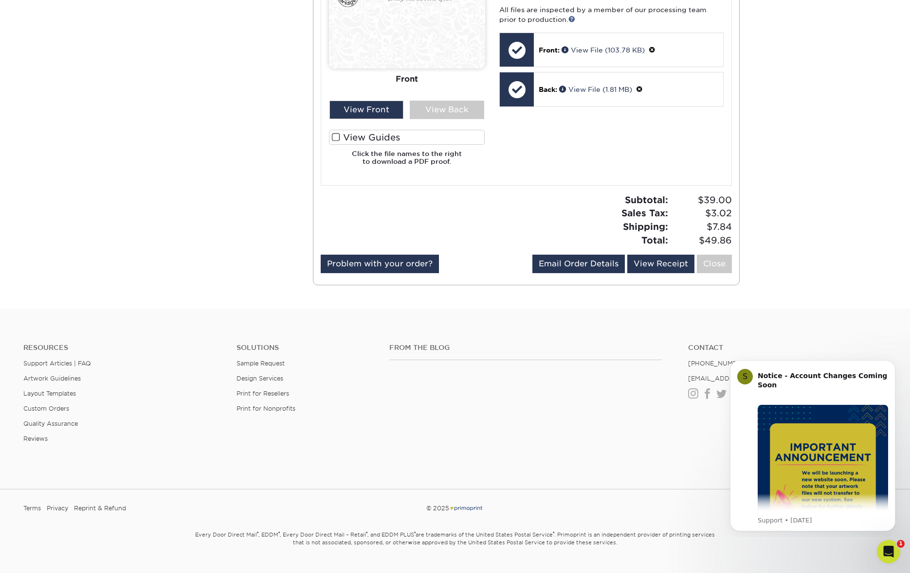
click at [333, 142] on span at bounding box center [336, 137] width 8 height 9
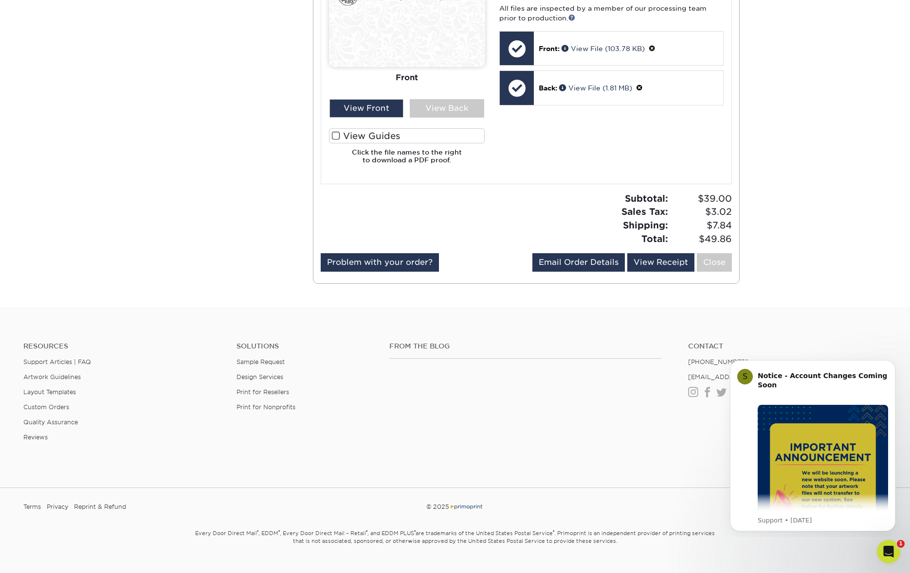
click at [0, 0] on input "View Guides" at bounding box center [0, 0] width 0 height 0
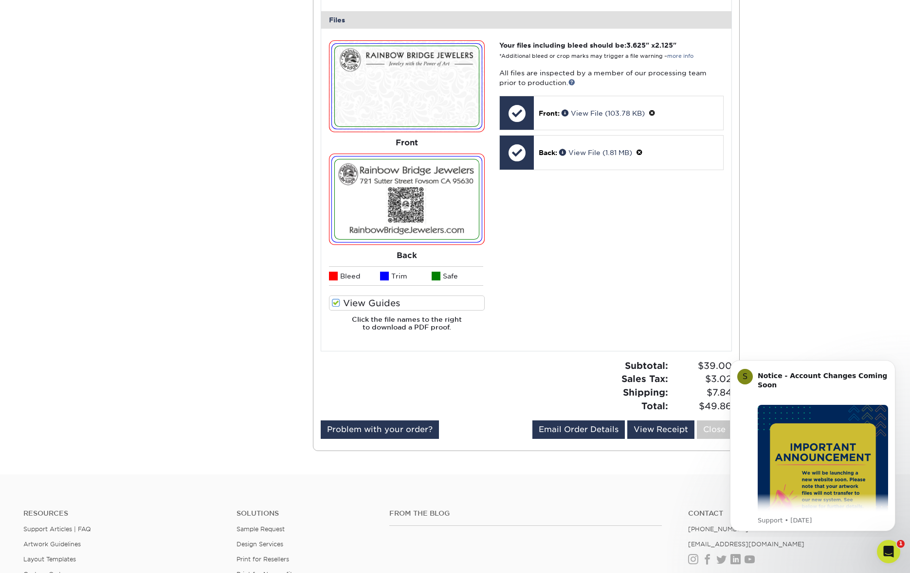
scroll to position [402, 0]
click at [603, 153] on link "View File (1.81 MB)" at bounding box center [595, 153] width 73 height 8
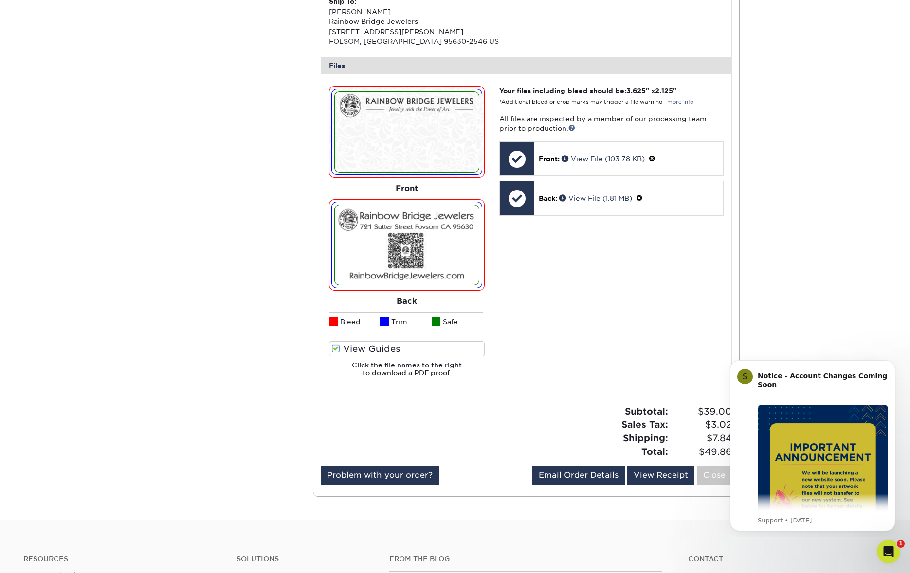
scroll to position [358, 0]
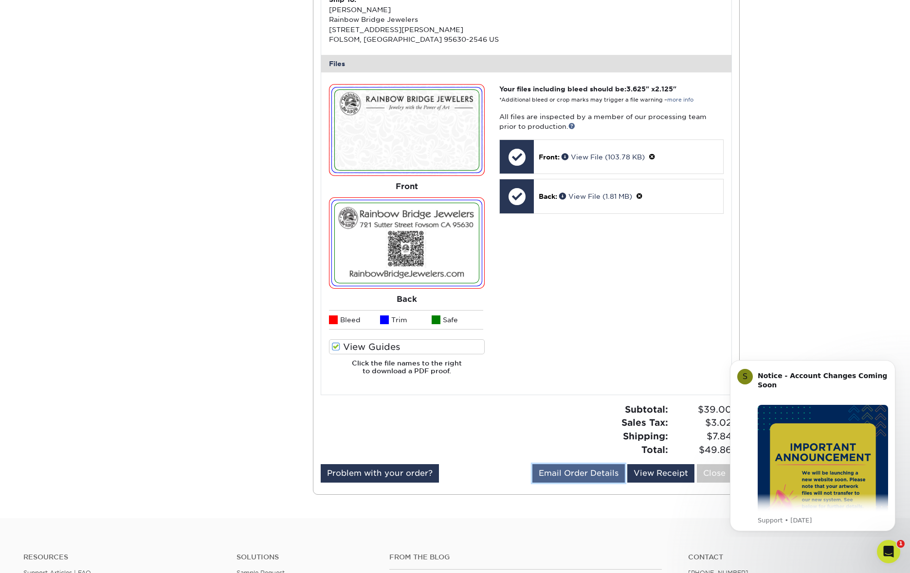
click at [577, 472] on link "Email Order Details" at bounding box center [578, 473] width 92 height 18
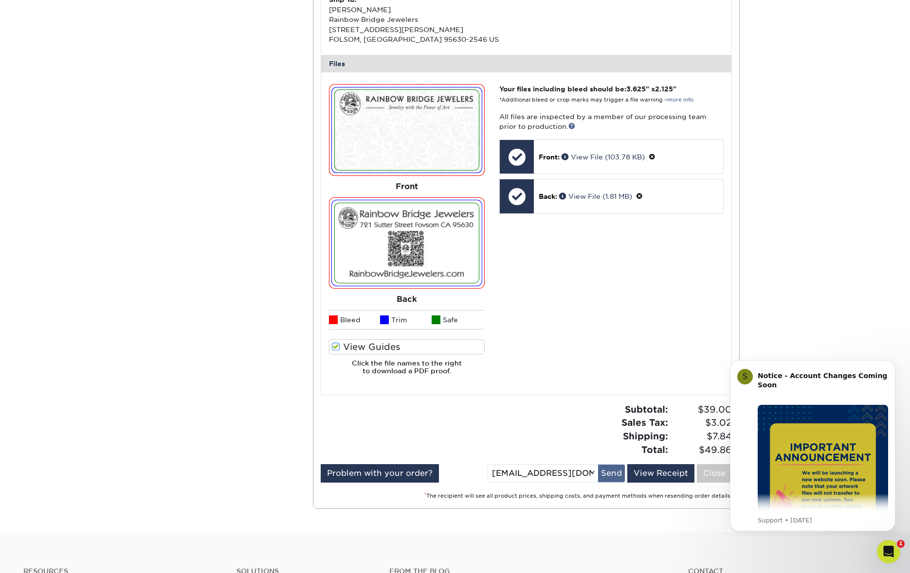
click at [615, 473] on button "Send" at bounding box center [611, 474] width 27 height 18
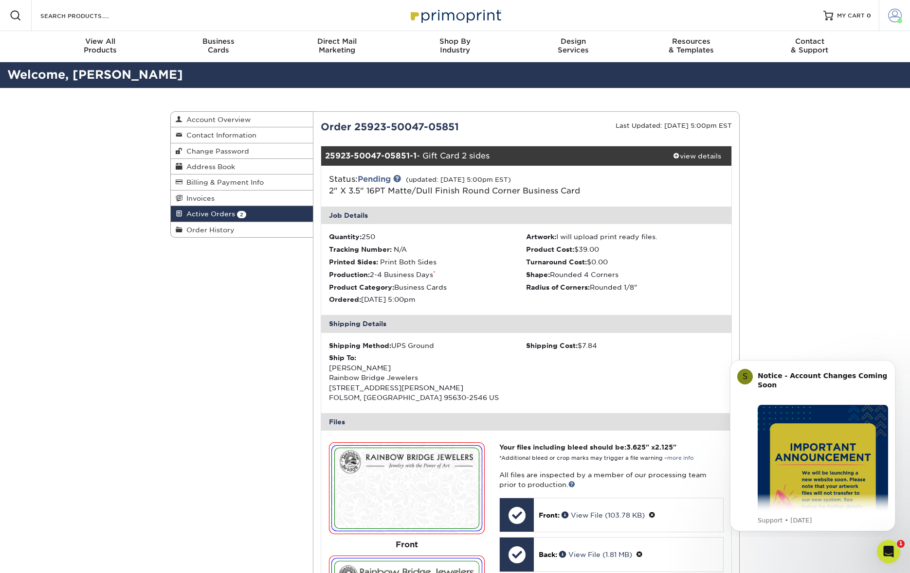
click at [895, 16] on span at bounding box center [895, 16] width 14 height 14
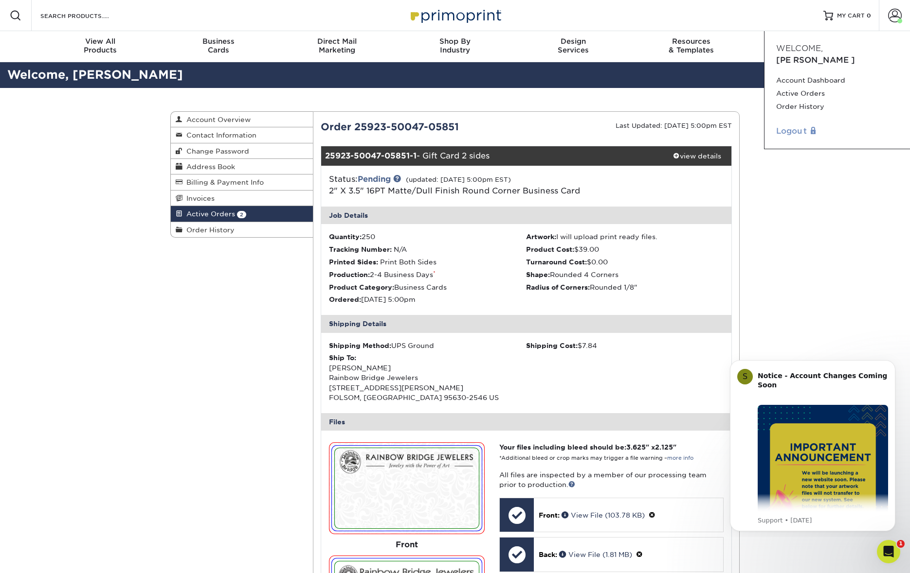
click at [796, 125] on link "Logout" at bounding box center [837, 131] width 122 height 12
